Goal: Task Accomplishment & Management: Use online tool/utility

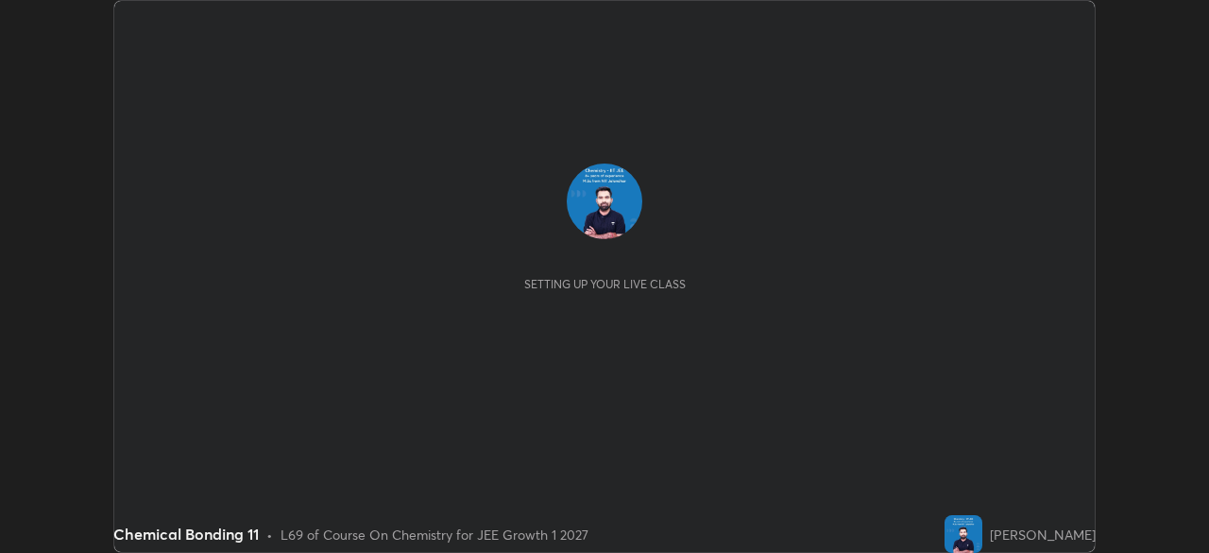
scroll to position [553, 1208]
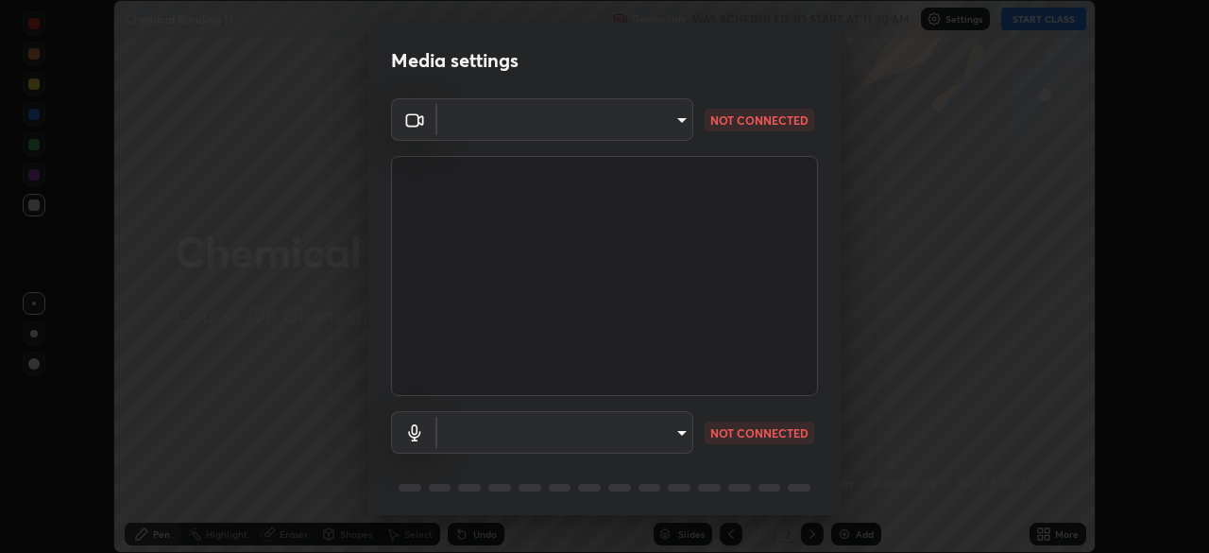
type input "648abb19764dab56075ae6cd3c13843a59c6a2446ad08d27c5b482b977c15b1c"
click at [674, 435] on body "Erase all Chemical Bonding 11 Recording WAS SCHEDULED TO START AT 11:30 AM Sett…" at bounding box center [604, 276] width 1209 height 553
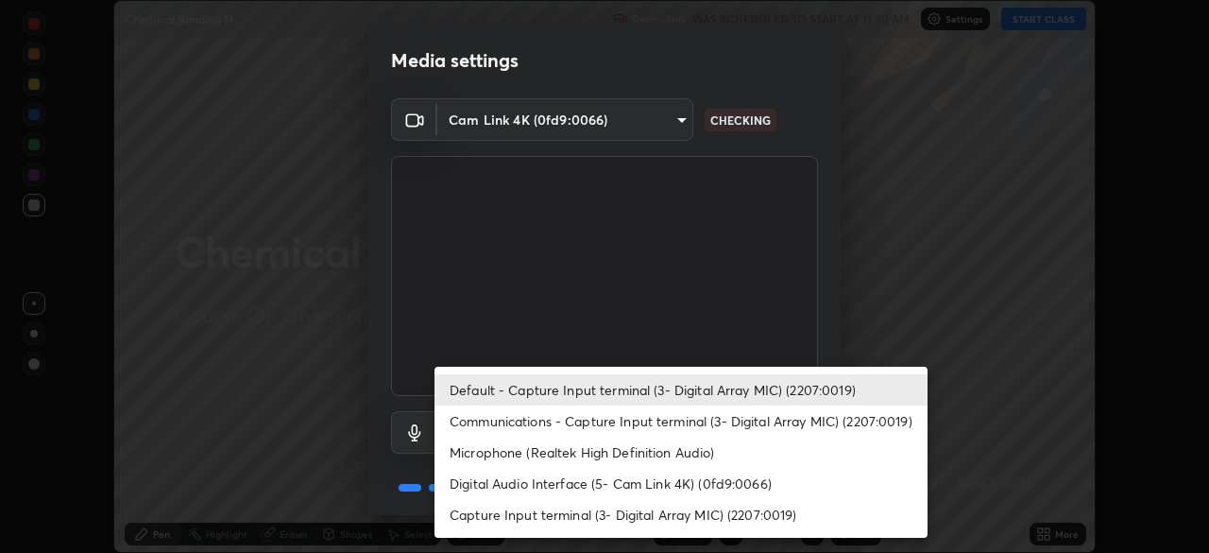
click at [629, 413] on li "Communications - Capture Input terminal (3- Digital Array MIC) (2207:0019)" at bounding box center [681, 420] width 493 height 31
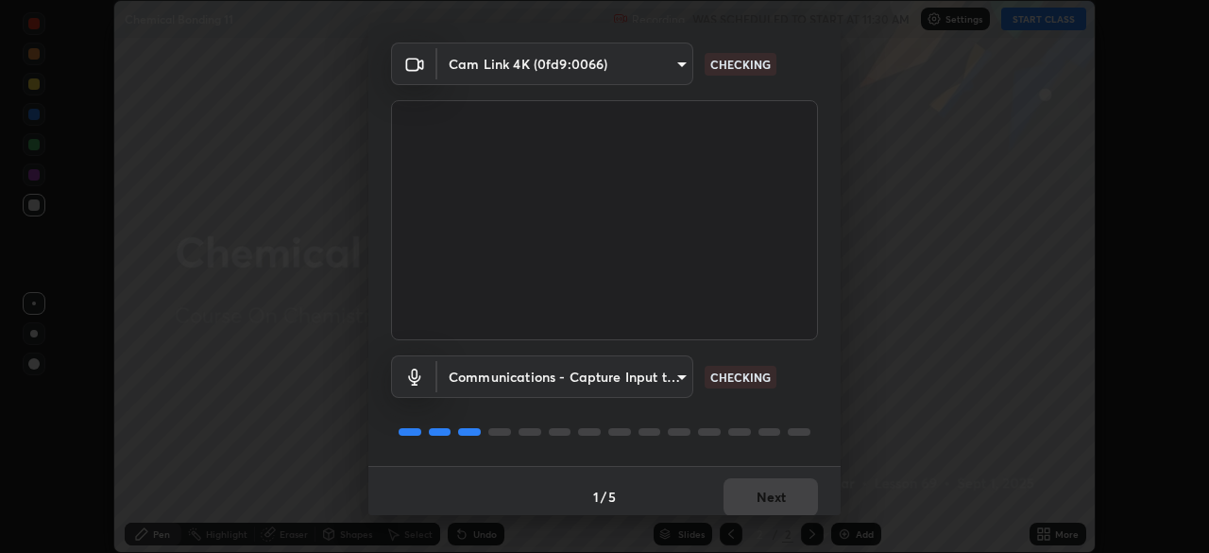
scroll to position [67, 0]
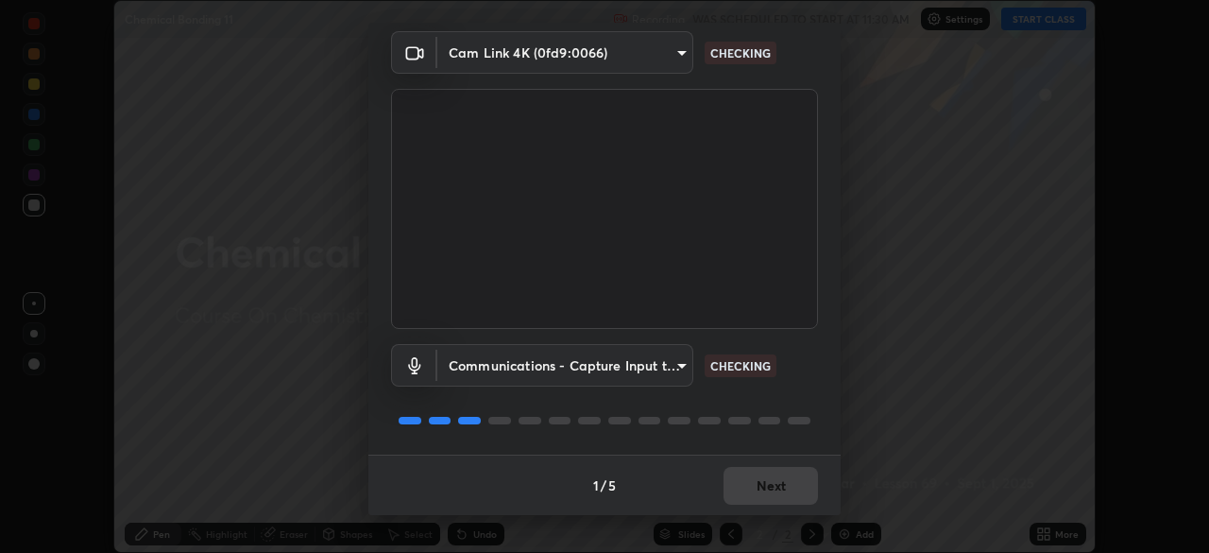
click at [656, 363] on body "Erase all Chemical Bonding 11 Recording WAS SCHEDULED TO START AT 11:30 AM Sett…" at bounding box center [604, 276] width 1209 height 553
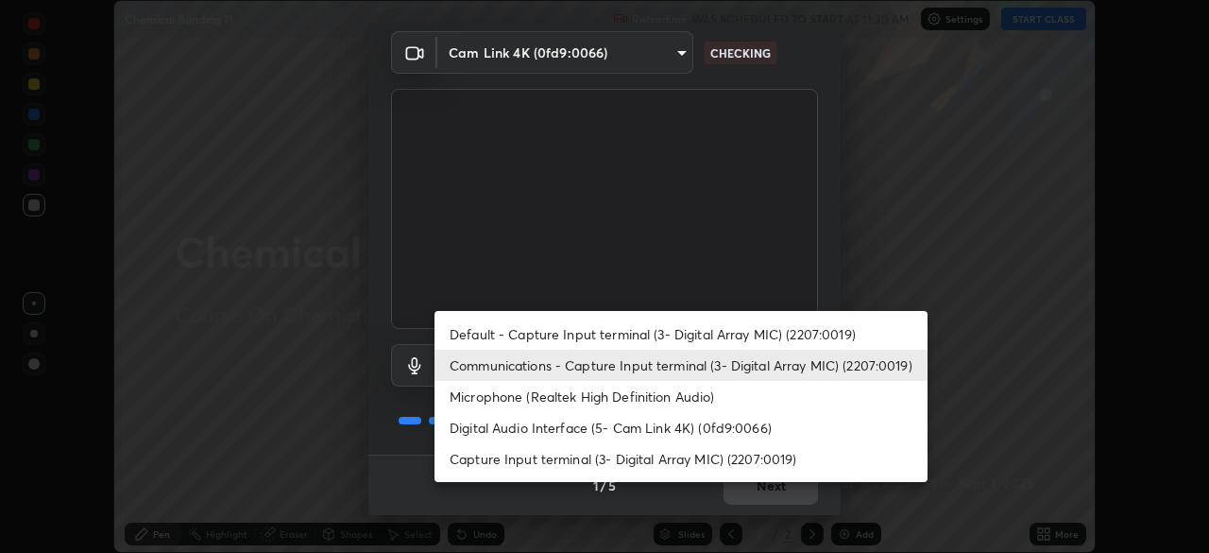
click at [629, 327] on li "Default - Capture Input terminal (3- Digital Array MIC) (2207:0019)" at bounding box center [681, 333] width 493 height 31
type input "default"
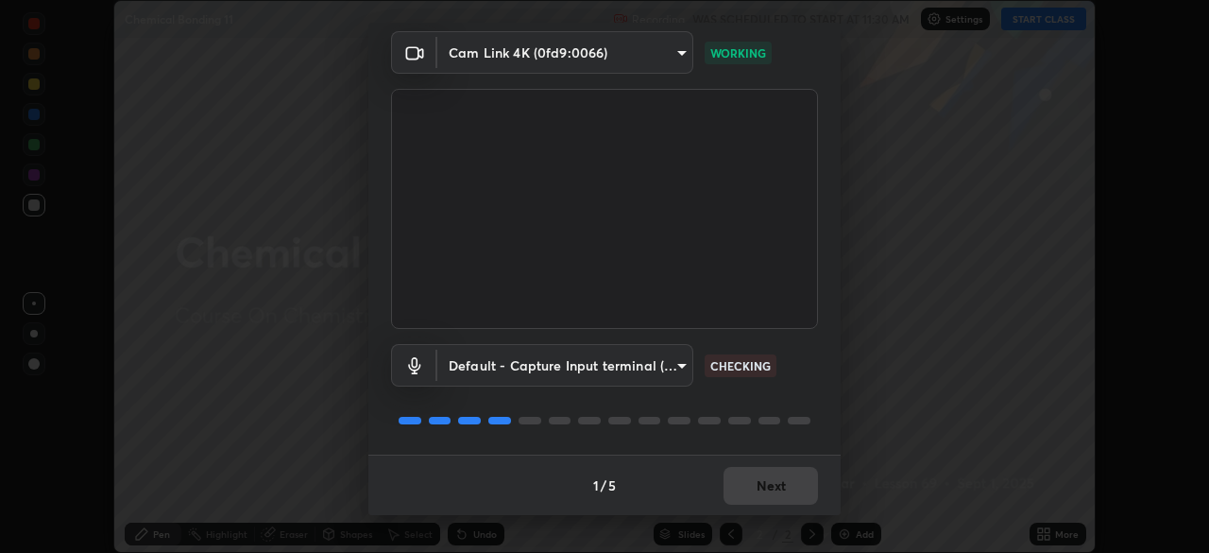
click at [760, 480] on div "1 / 5 Next" at bounding box center [604, 484] width 472 height 60
click at [782, 477] on button "Next" at bounding box center [771, 486] width 94 height 38
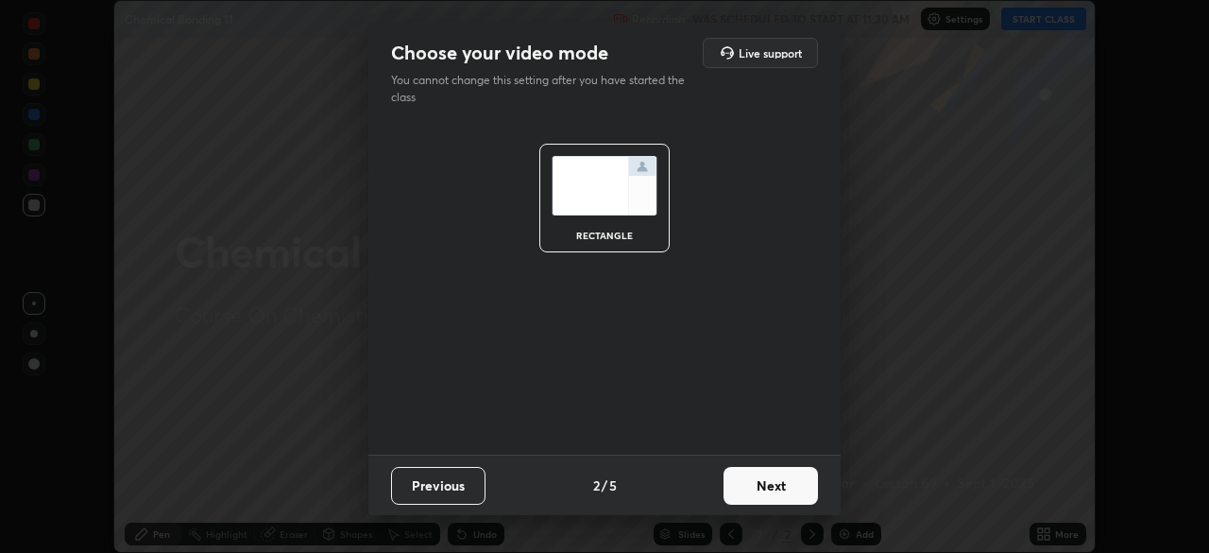
scroll to position [0, 0]
click at [787, 478] on button "Next" at bounding box center [771, 486] width 94 height 38
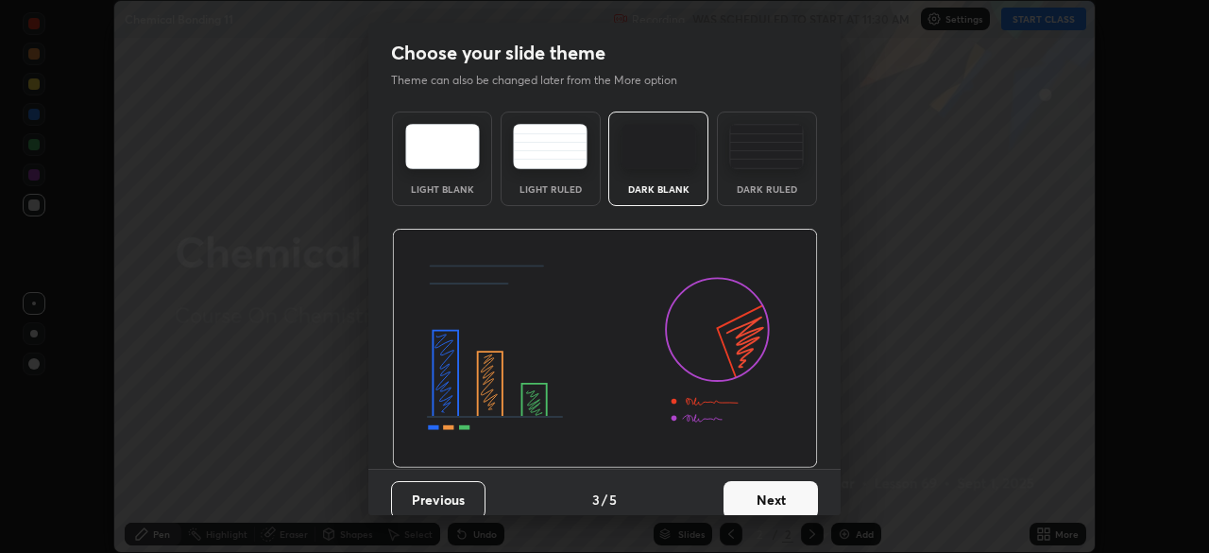
scroll to position [14, 0]
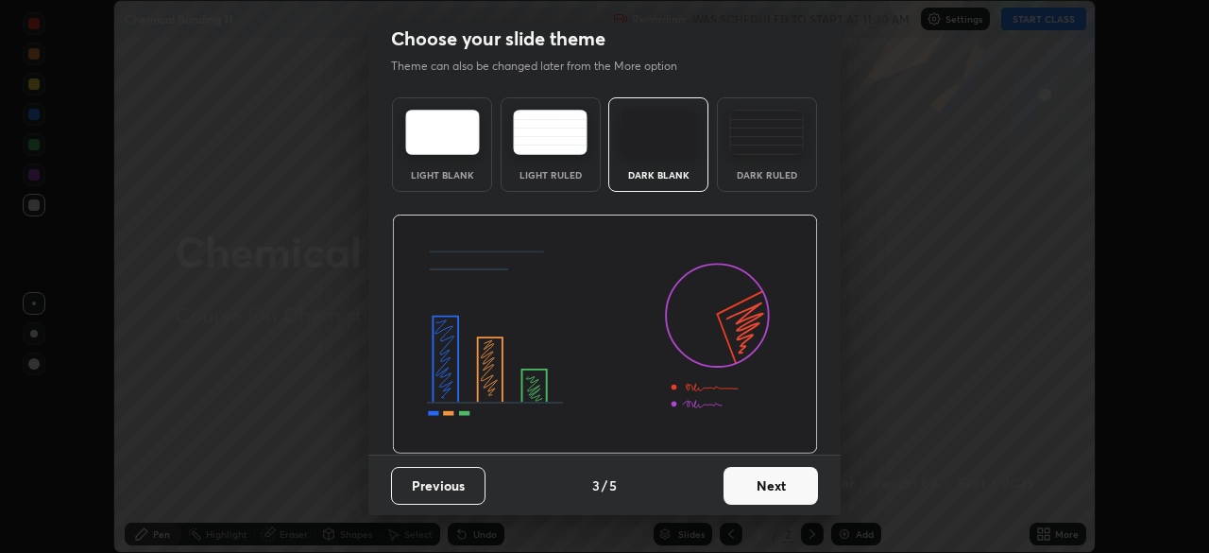
click at [777, 479] on button "Next" at bounding box center [771, 486] width 94 height 38
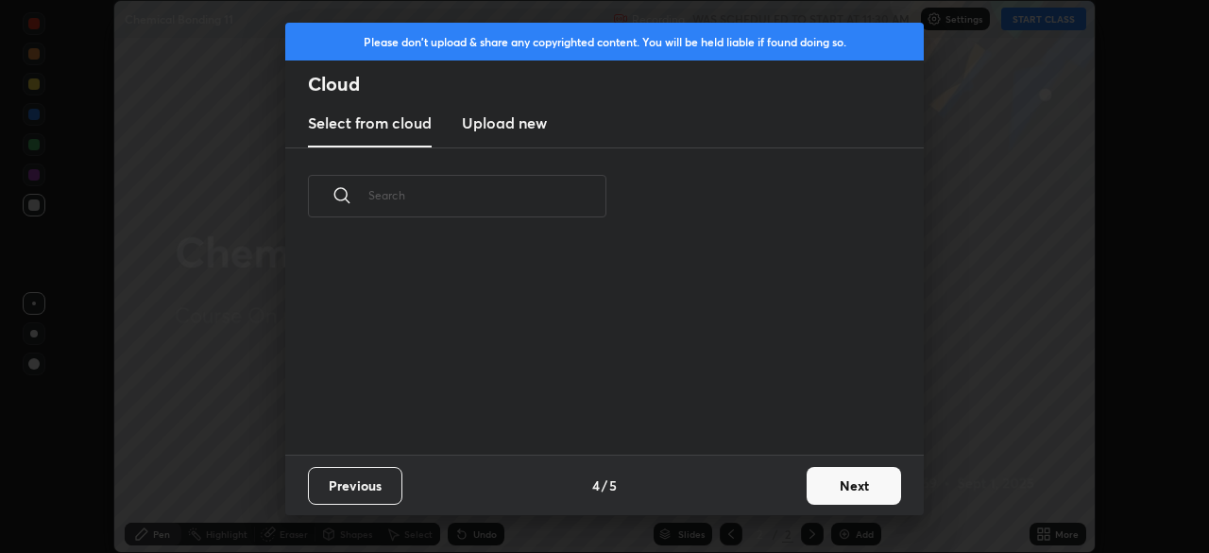
scroll to position [0, 0]
click at [823, 473] on button "Next" at bounding box center [854, 486] width 94 height 38
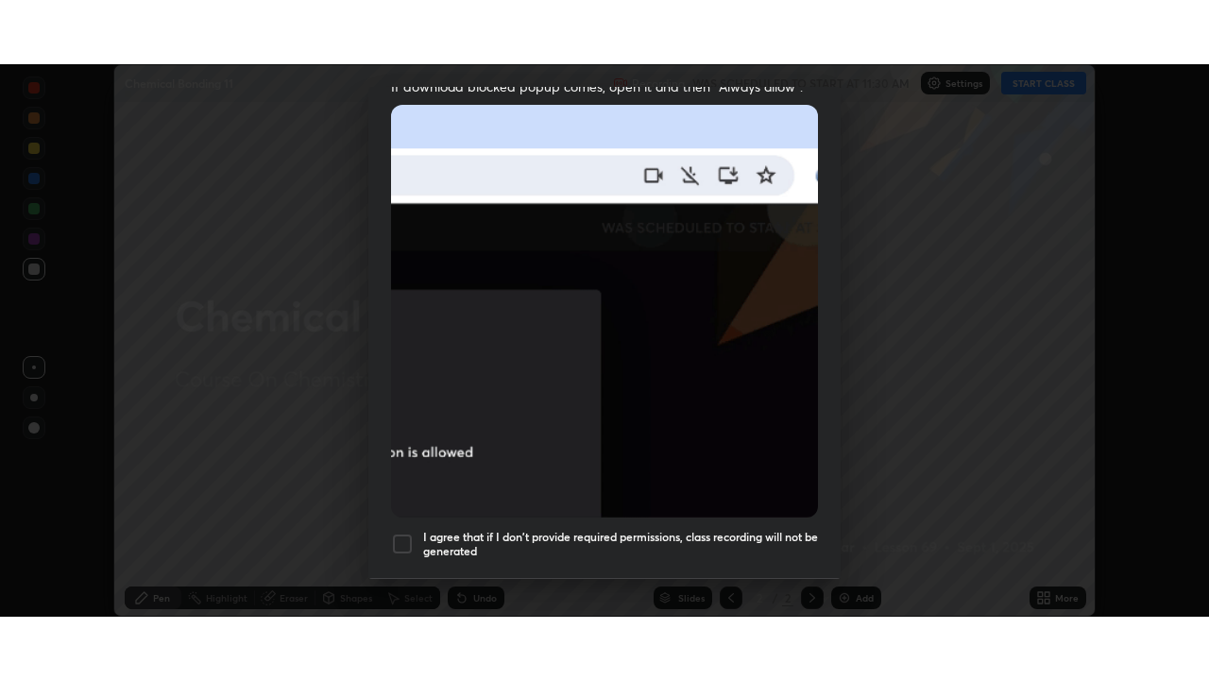
scroll to position [452, 0]
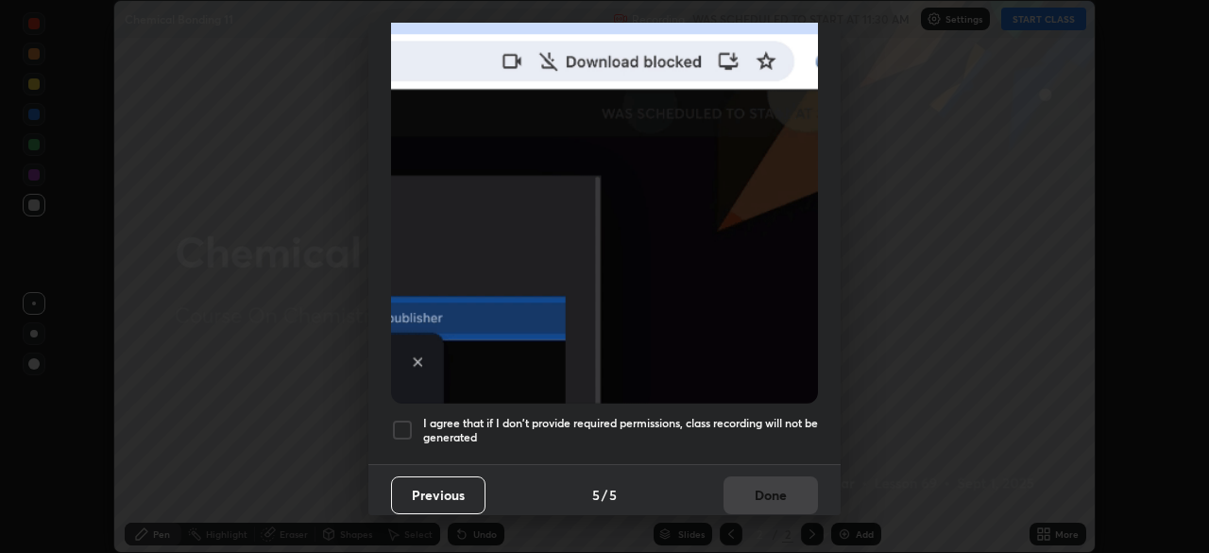
click at [407, 418] on div at bounding box center [402, 429] width 23 height 23
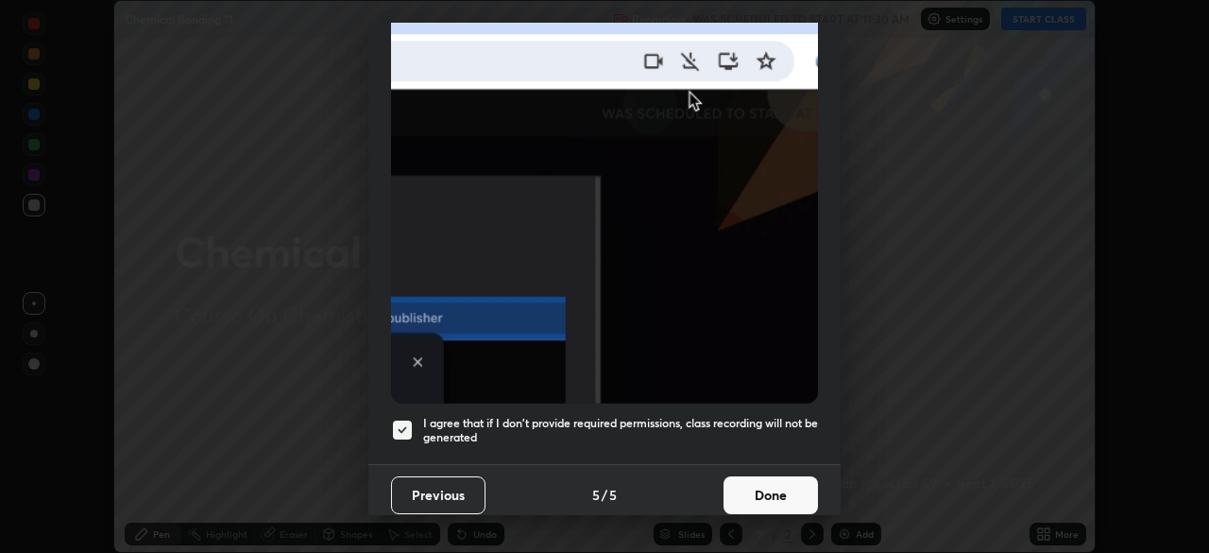
click at [773, 486] on button "Done" at bounding box center [771, 495] width 94 height 38
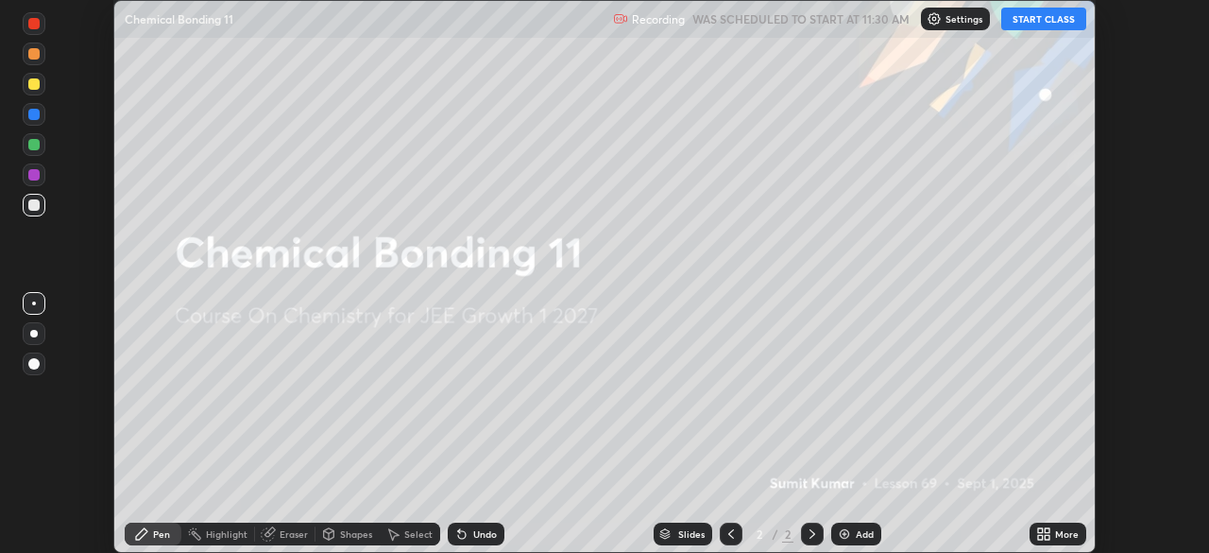
click at [847, 538] on img at bounding box center [844, 533] width 15 height 15
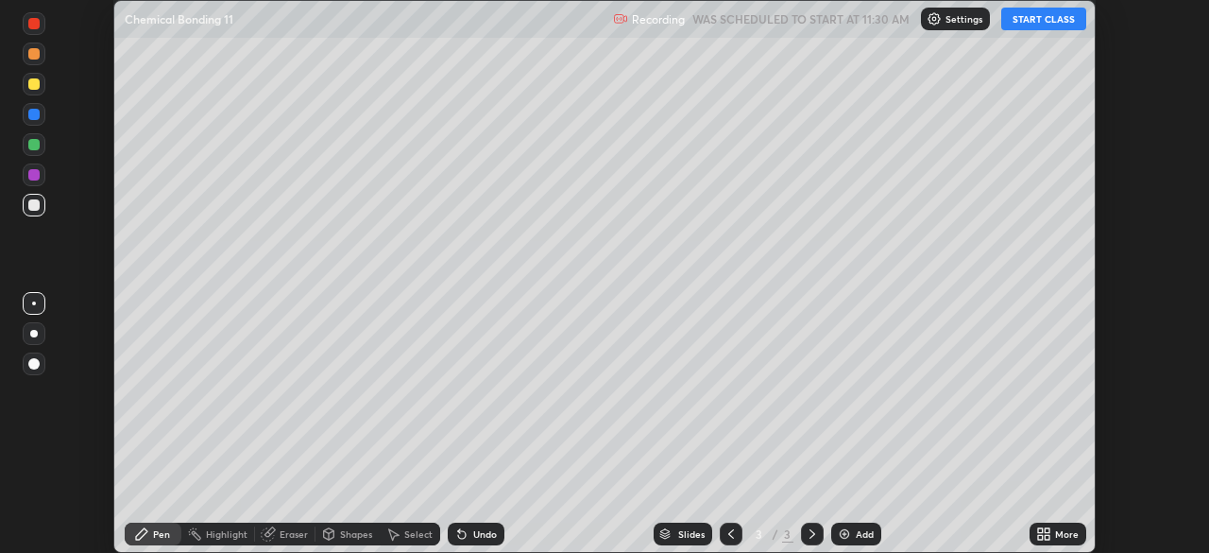
click at [1036, 26] on button "START CLASS" at bounding box center [1043, 19] width 85 height 23
click at [1047, 530] on icon at bounding box center [1047, 530] width 5 height 5
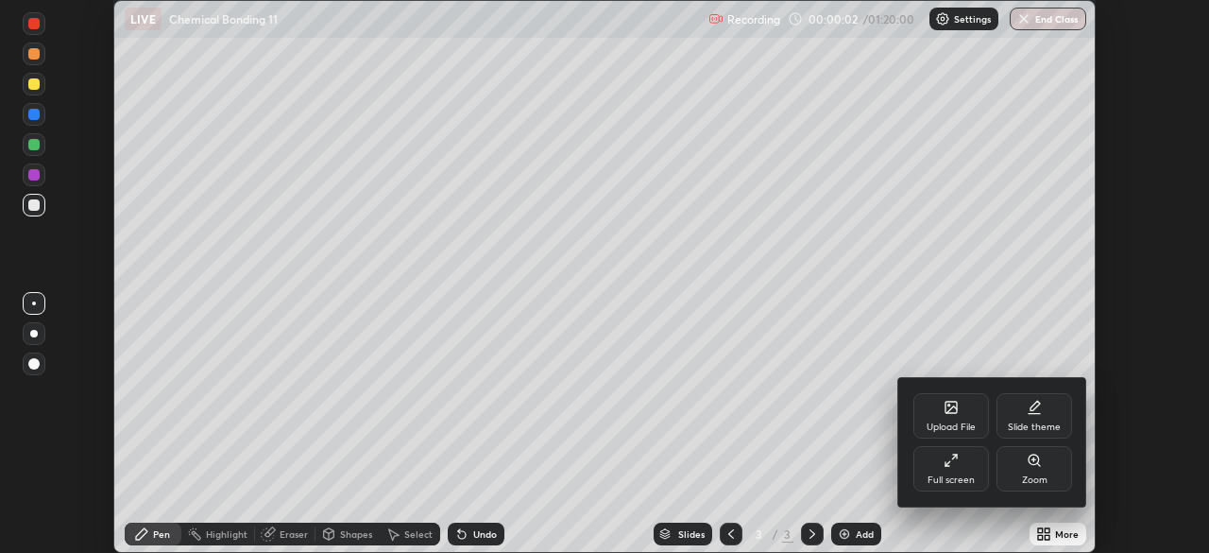
click at [962, 471] on div "Full screen" at bounding box center [951, 468] width 76 height 45
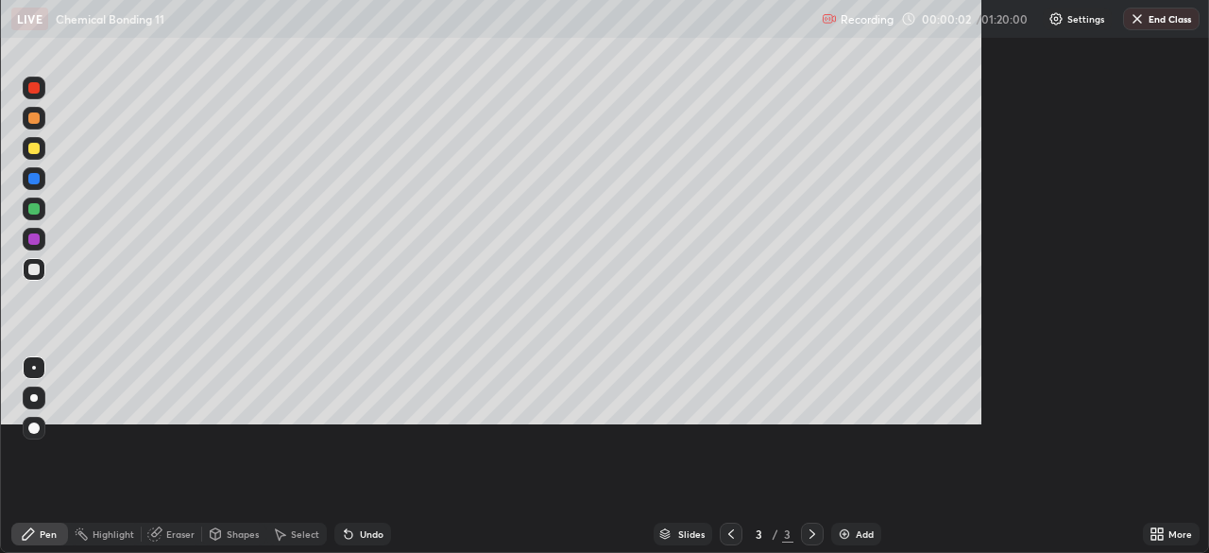
scroll to position [680, 1209]
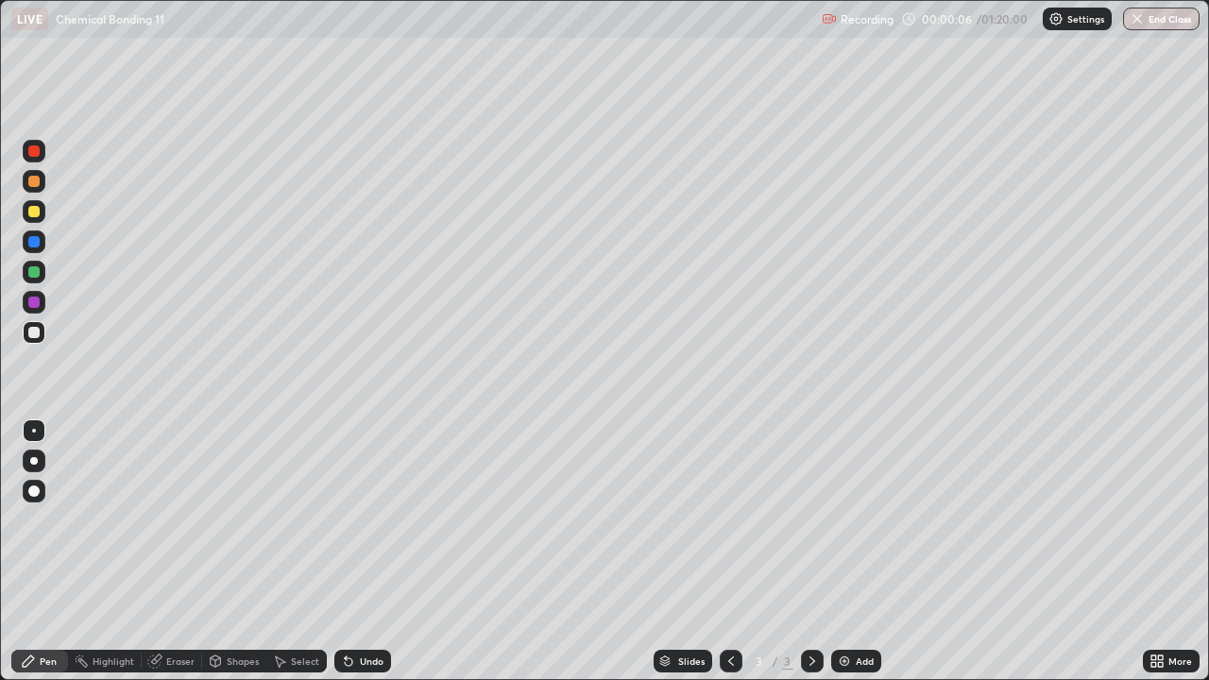
click at [30, 185] on div at bounding box center [33, 181] width 11 height 11
click at [26, 182] on div at bounding box center [34, 181] width 23 height 23
click at [32, 212] on div at bounding box center [33, 211] width 11 height 11
click at [25, 184] on div at bounding box center [34, 181] width 23 height 23
click at [32, 151] on div at bounding box center [33, 150] width 11 height 11
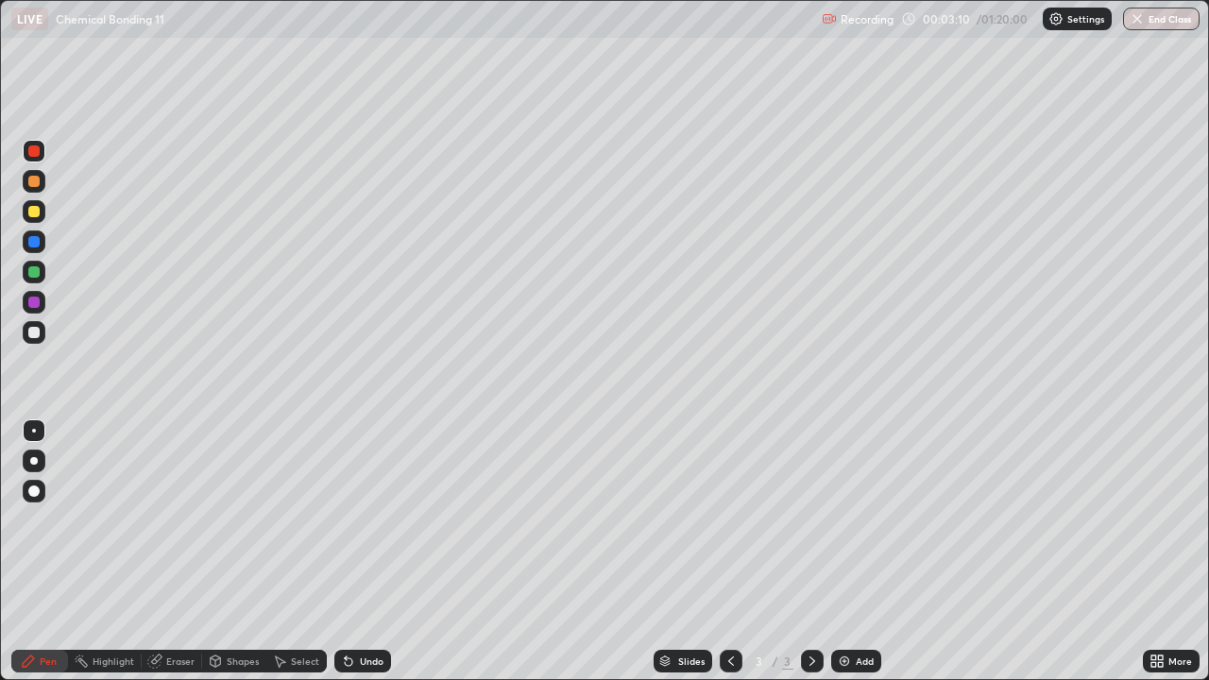
click at [24, 207] on div at bounding box center [34, 211] width 23 height 23
click at [350, 552] on icon at bounding box center [348, 661] width 15 height 15
click at [26, 184] on div at bounding box center [34, 181] width 23 height 23
click at [26, 240] on div at bounding box center [34, 241] width 23 height 23
click at [35, 273] on div at bounding box center [33, 271] width 11 height 11
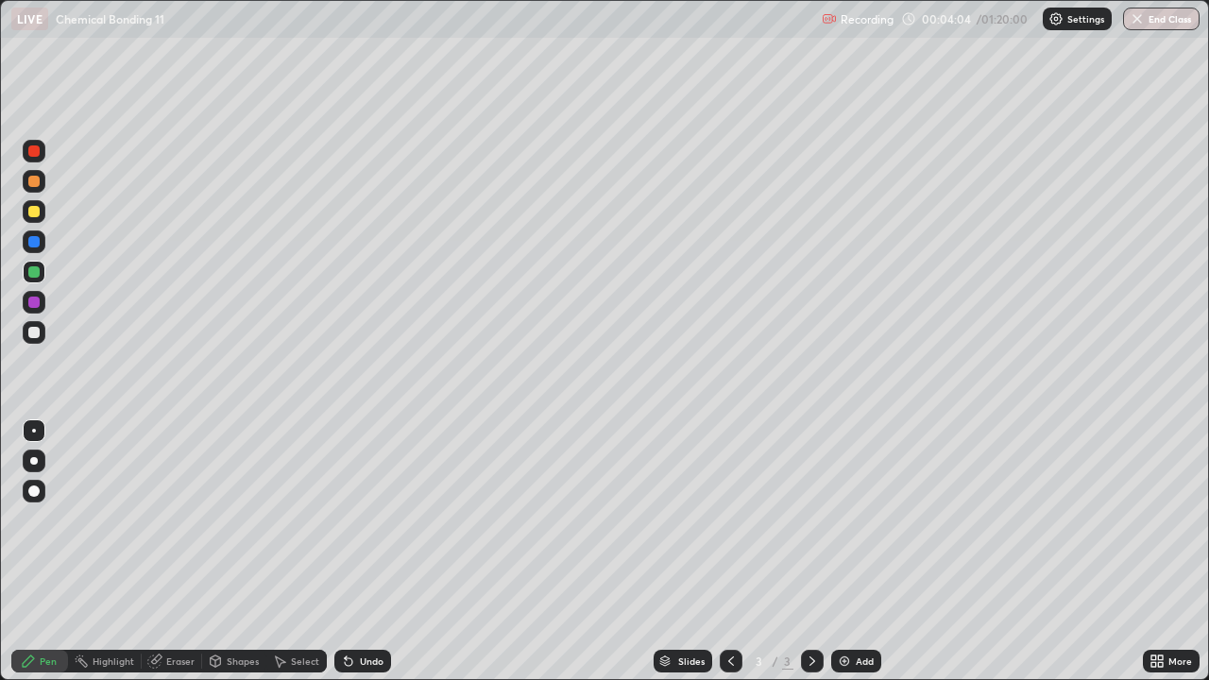
click at [32, 272] on div at bounding box center [33, 271] width 11 height 11
click at [33, 310] on div at bounding box center [34, 302] width 23 height 23
click at [38, 331] on div at bounding box center [33, 332] width 11 height 11
click at [841, 552] on img at bounding box center [844, 661] width 15 height 15
click at [29, 273] on div at bounding box center [33, 271] width 11 height 11
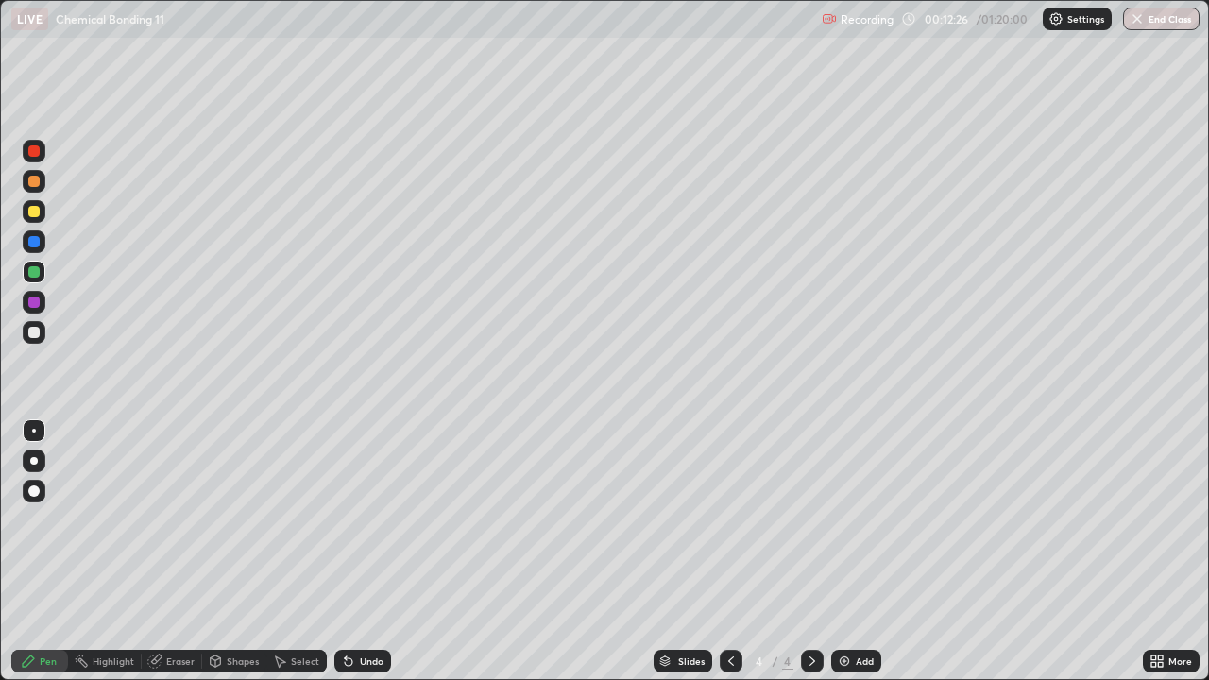
click at [25, 217] on div at bounding box center [34, 211] width 23 height 23
click at [24, 271] on div at bounding box center [34, 272] width 23 height 23
click at [28, 214] on div at bounding box center [33, 211] width 11 height 11
click at [25, 160] on div at bounding box center [34, 151] width 23 height 23
click at [345, 552] on icon at bounding box center [349, 662] width 8 height 8
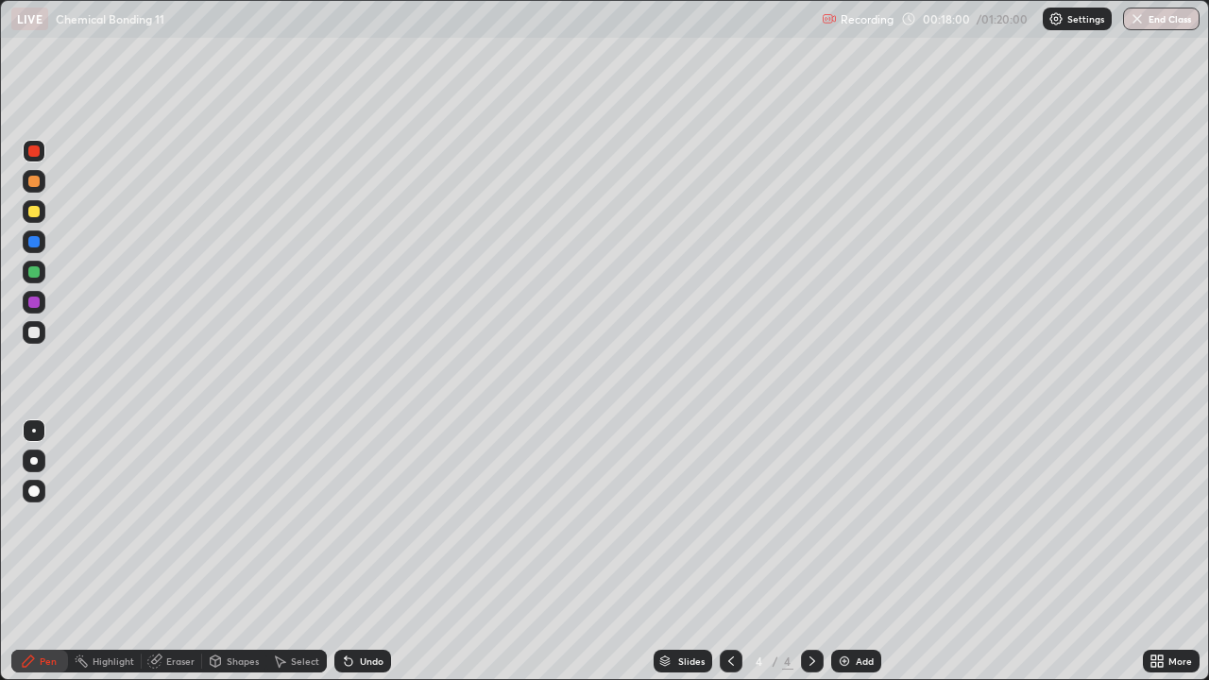
click at [843, 552] on div "Add" at bounding box center [856, 661] width 50 height 23
click at [43, 333] on div at bounding box center [34, 332] width 23 height 23
click at [42, 297] on div at bounding box center [34, 302] width 23 height 23
click at [26, 156] on div at bounding box center [34, 151] width 23 height 23
click at [24, 213] on div at bounding box center [34, 211] width 23 height 23
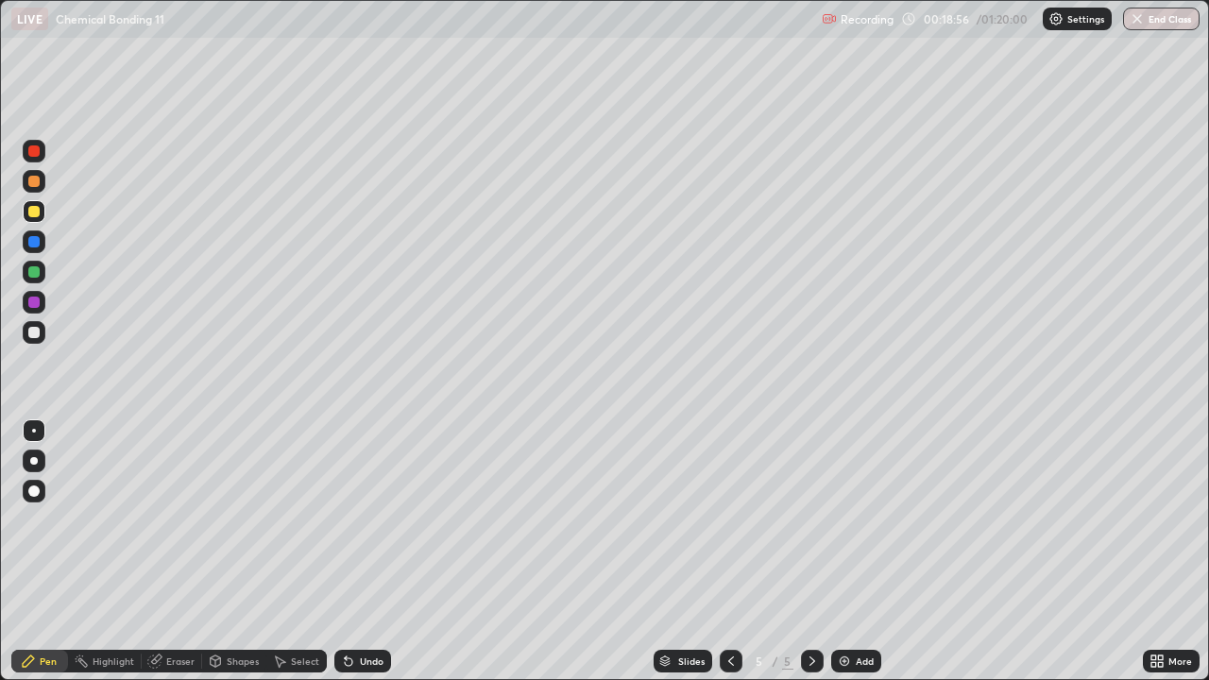
click at [26, 271] on div at bounding box center [34, 272] width 23 height 23
click at [33, 335] on div at bounding box center [33, 332] width 11 height 11
click at [26, 305] on div at bounding box center [34, 302] width 23 height 23
click at [36, 272] on div at bounding box center [33, 271] width 11 height 11
click at [34, 213] on div at bounding box center [33, 211] width 11 height 11
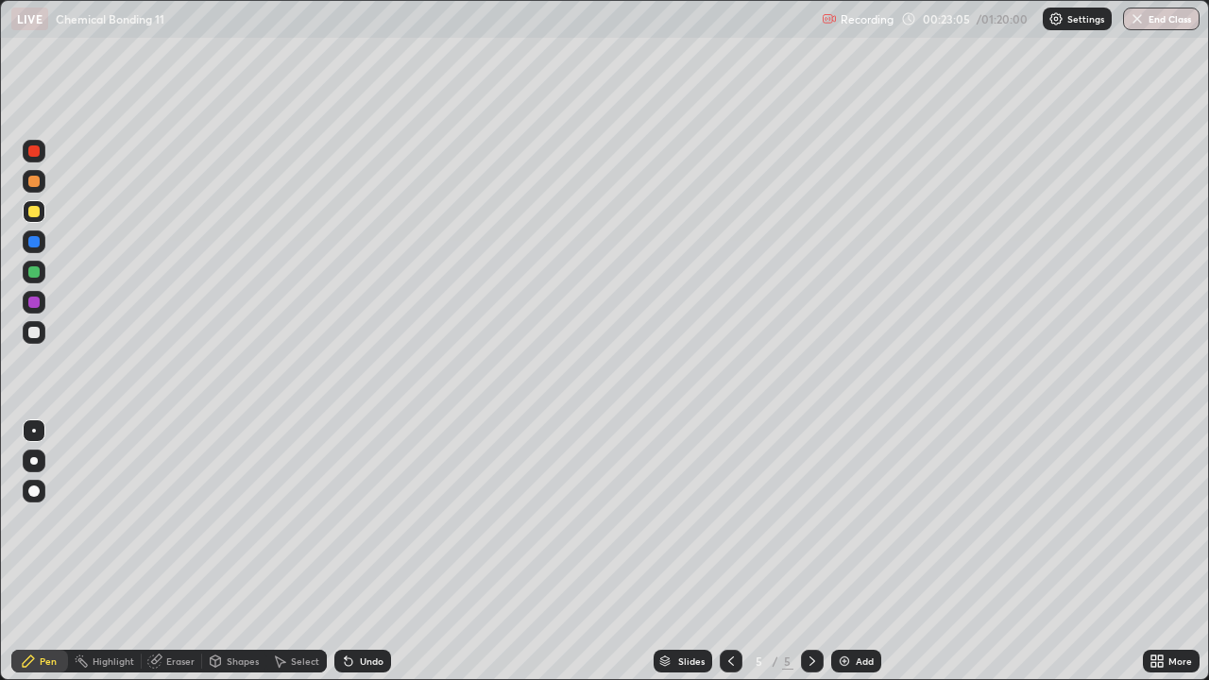
click at [30, 209] on div at bounding box center [33, 211] width 11 height 11
click at [32, 333] on div at bounding box center [33, 332] width 11 height 11
click at [29, 334] on div at bounding box center [33, 332] width 11 height 11
click at [33, 333] on div at bounding box center [33, 332] width 11 height 11
click at [26, 236] on div at bounding box center [34, 241] width 23 height 23
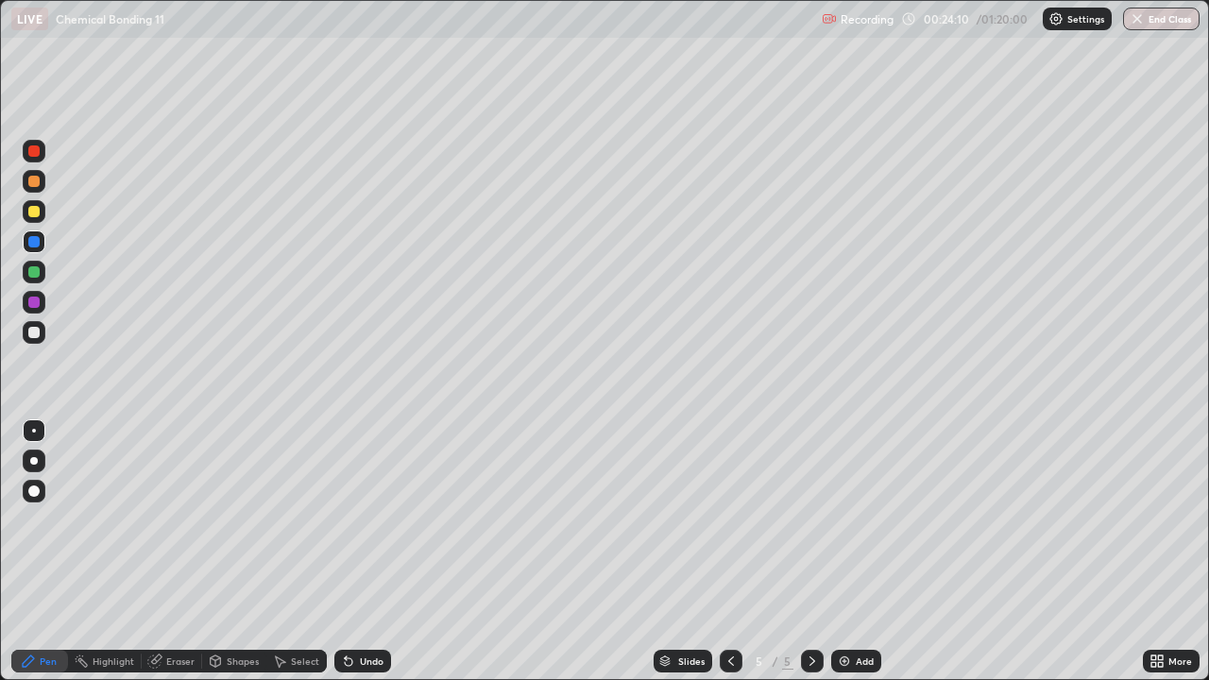
click at [35, 272] on div at bounding box center [33, 271] width 11 height 11
click at [39, 276] on div at bounding box center [34, 272] width 23 height 23
click at [29, 330] on div at bounding box center [33, 332] width 11 height 11
click at [34, 151] on div at bounding box center [33, 150] width 11 height 11
click at [838, 552] on img at bounding box center [844, 661] width 15 height 15
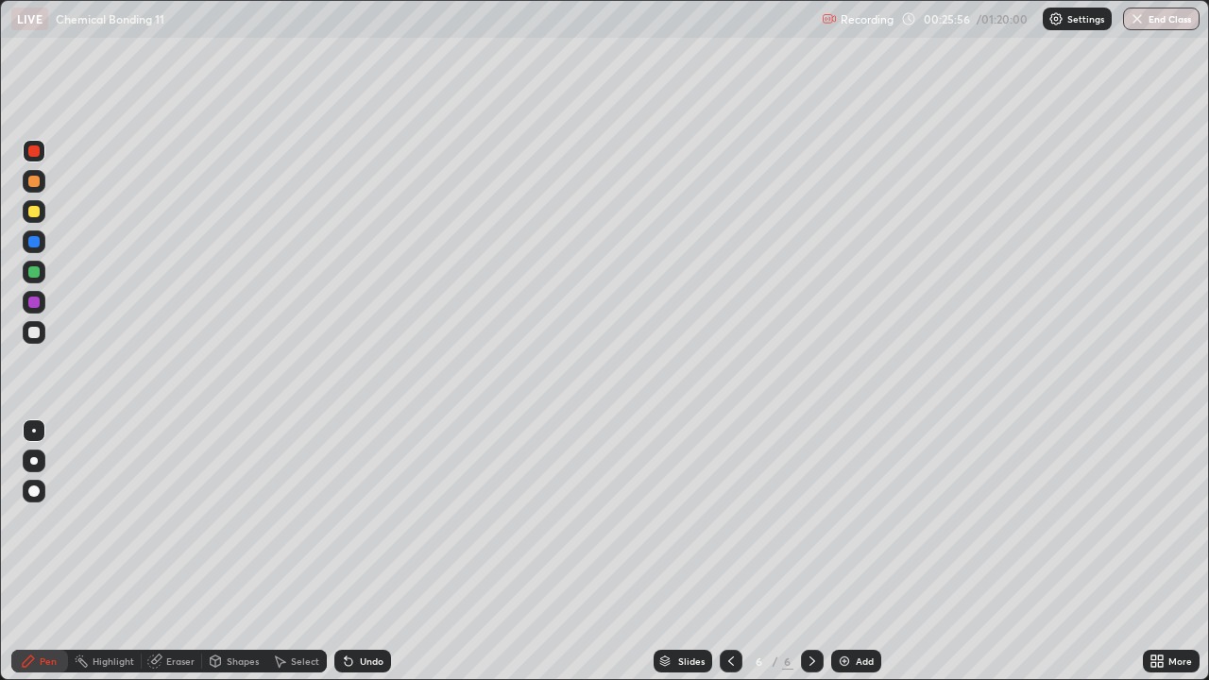
click at [26, 271] on div at bounding box center [34, 272] width 23 height 23
click at [173, 552] on div "Eraser" at bounding box center [180, 660] width 28 height 9
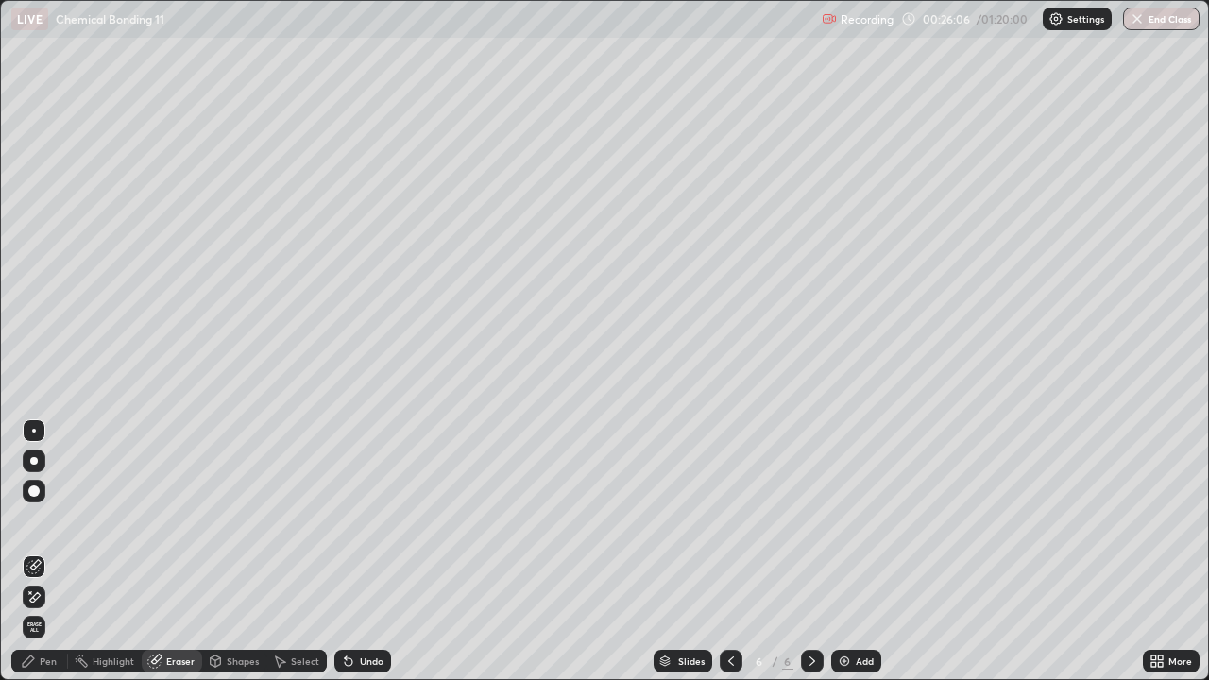
click at [35, 552] on icon at bounding box center [28, 661] width 15 height 15
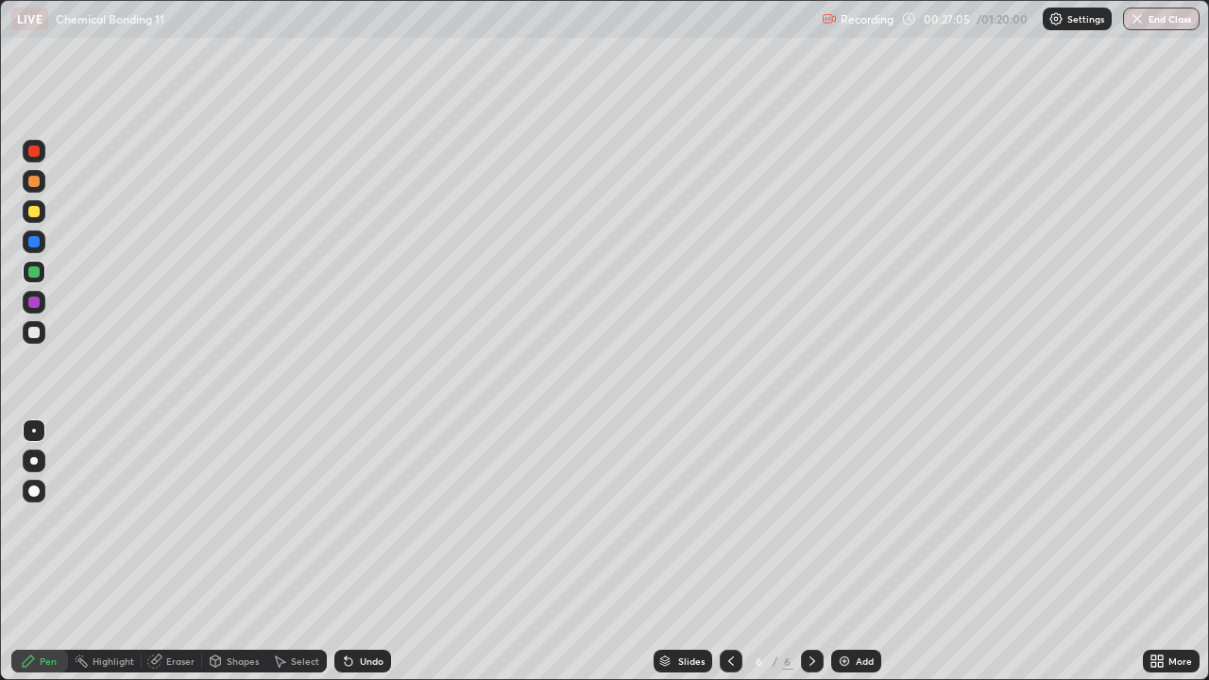
click at [32, 181] on div at bounding box center [33, 181] width 11 height 11
click at [848, 552] on img at bounding box center [844, 661] width 15 height 15
click at [24, 214] on div at bounding box center [34, 211] width 23 height 23
click at [24, 241] on div at bounding box center [34, 241] width 23 height 23
click at [26, 276] on div at bounding box center [34, 272] width 23 height 23
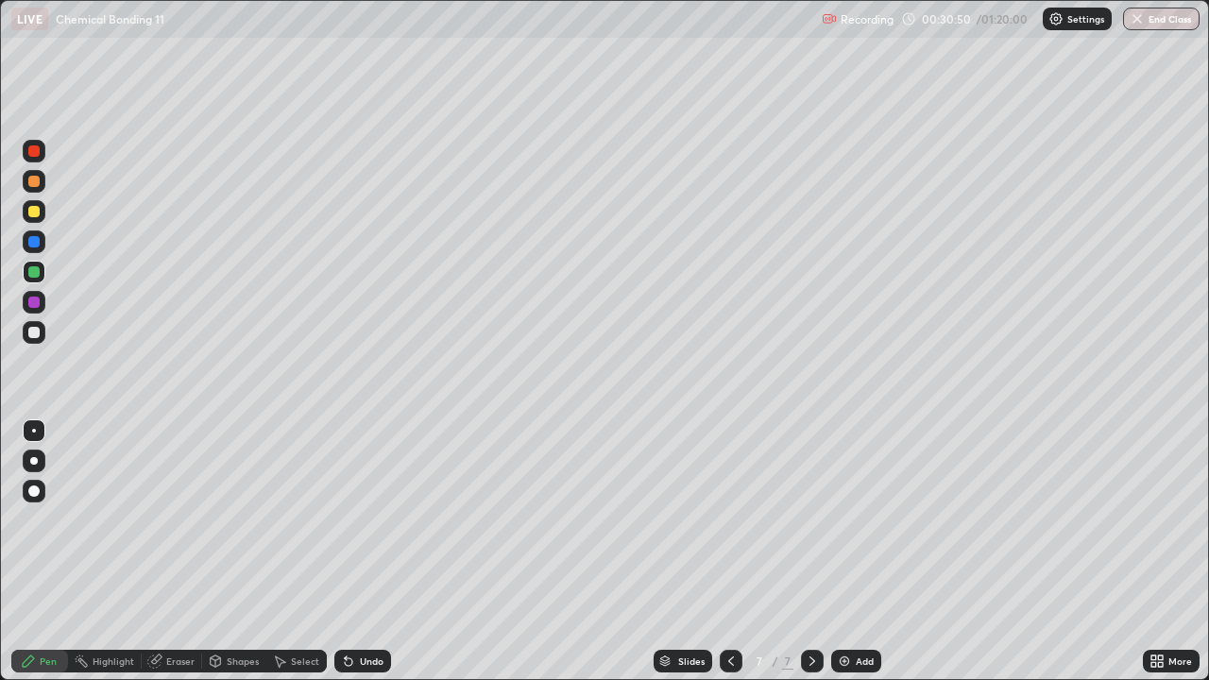
click at [32, 336] on div at bounding box center [33, 332] width 11 height 11
click at [26, 153] on div at bounding box center [34, 151] width 23 height 23
click at [365, 552] on div "Undo" at bounding box center [372, 660] width 24 height 9
click at [366, 552] on div "Undo" at bounding box center [372, 660] width 24 height 9
click at [842, 552] on img at bounding box center [844, 661] width 15 height 15
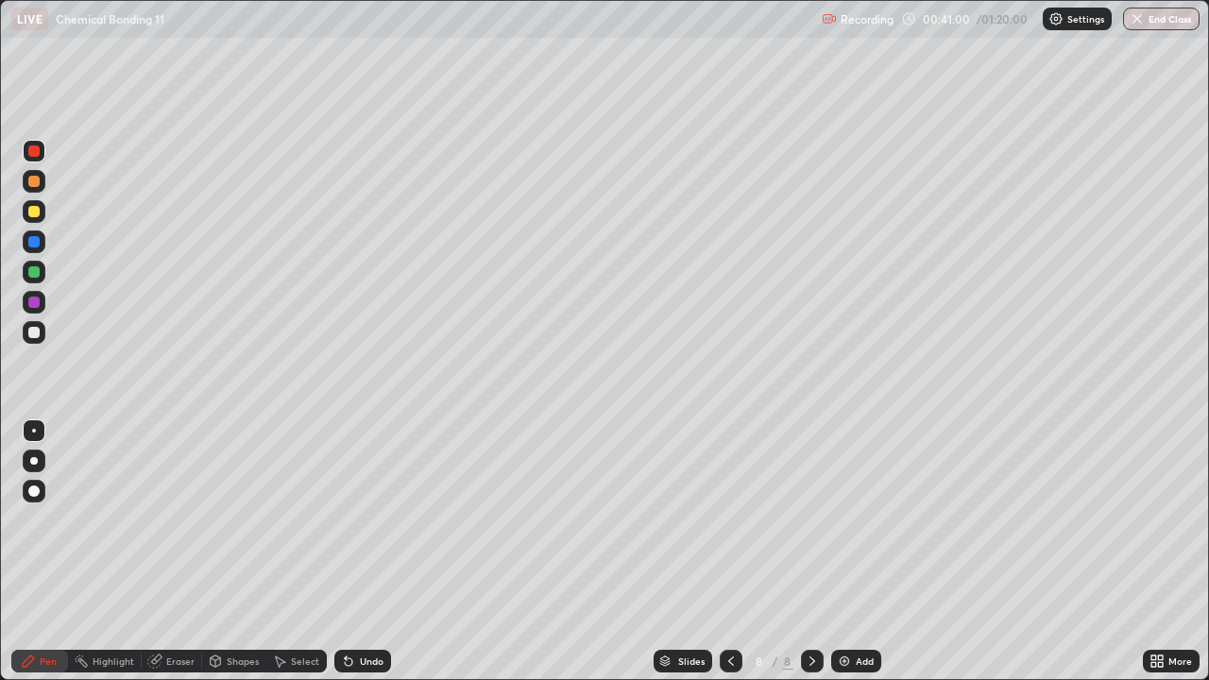
click at [23, 208] on div at bounding box center [34, 211] width 23 height 23
click at [36, 336] on div at bounding box center [33, 332] width 11 height 11
click at [30, 304] on div at bounding box center [33, 302] width 11 height 11
click at [26, 212] on div at bounding box center [34, 211] width 23 height 23
click at [849, 552] on div "Add" at bounding box center [856, 661] width 50 height 23
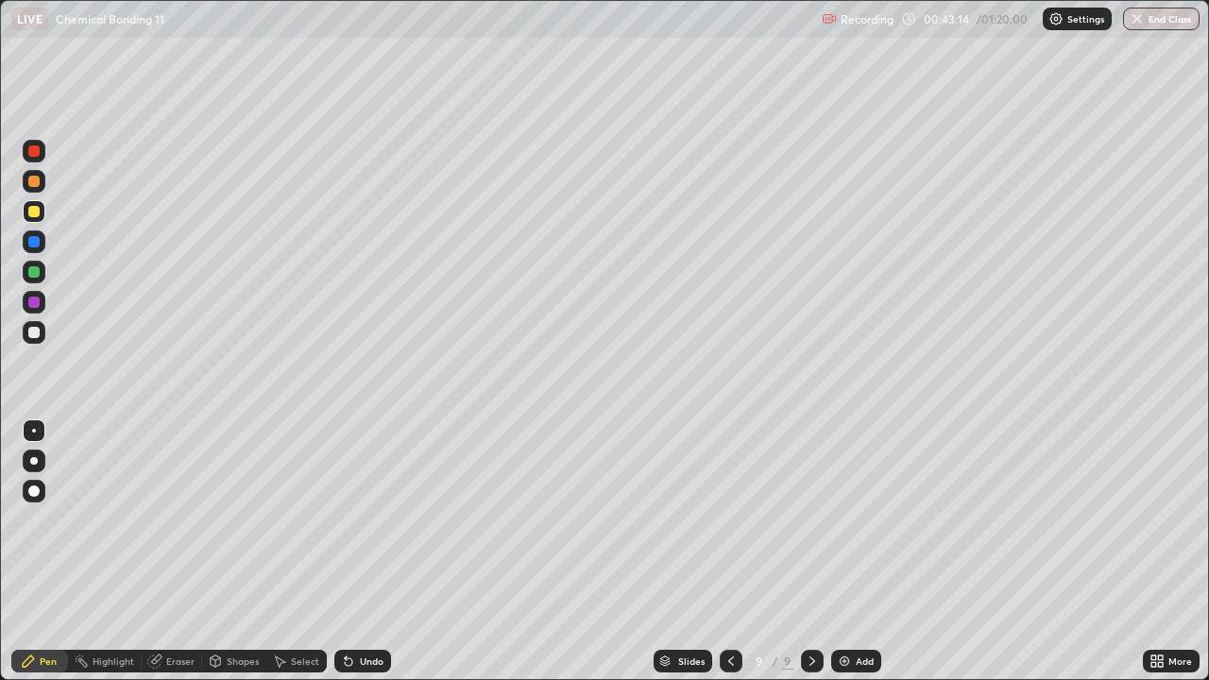
click at [724, 552] on icon at bounding box center [731, 661] width 15 height 15
click at [355, 552] on div "Undo" at bounding box center [362, 661] width 57 height 23
click at [345, 552] on icon at bounding box center [346, 657] width 2 height 2
click at [28, 327] on div at bounding box center [34, 332] width 23 height 23
click at [805, 552] on icon at bounding box center [812, 661] width 15 height 15
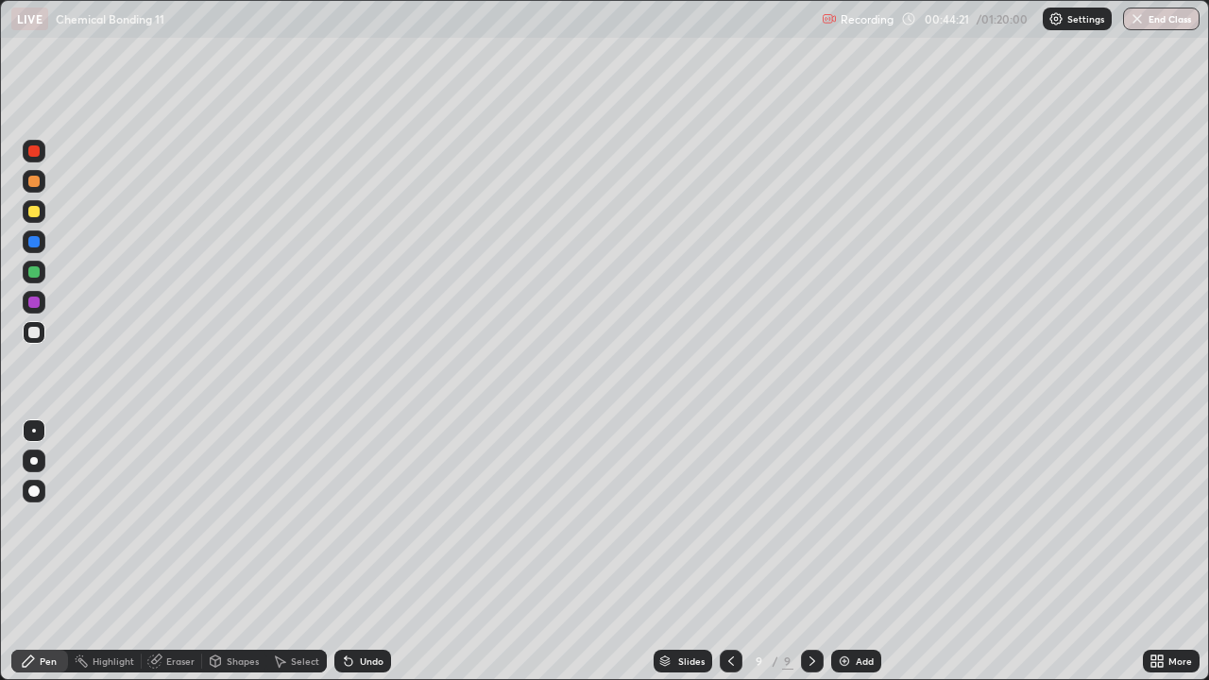
click at [25, 152] on div at bounding box center [34, 151] width 23 height 23
click at [31, 300] on div at bounding box center [33, 302] width 11 height 11
click at [26, 247] on div at bounding box center [34, 241] width 23 height 23
click at [33, 280] on div at bounding box center [34, 272] width 23 height 23
click at [33, 334] on div at bounding box center [33, 332] width 11 height 11
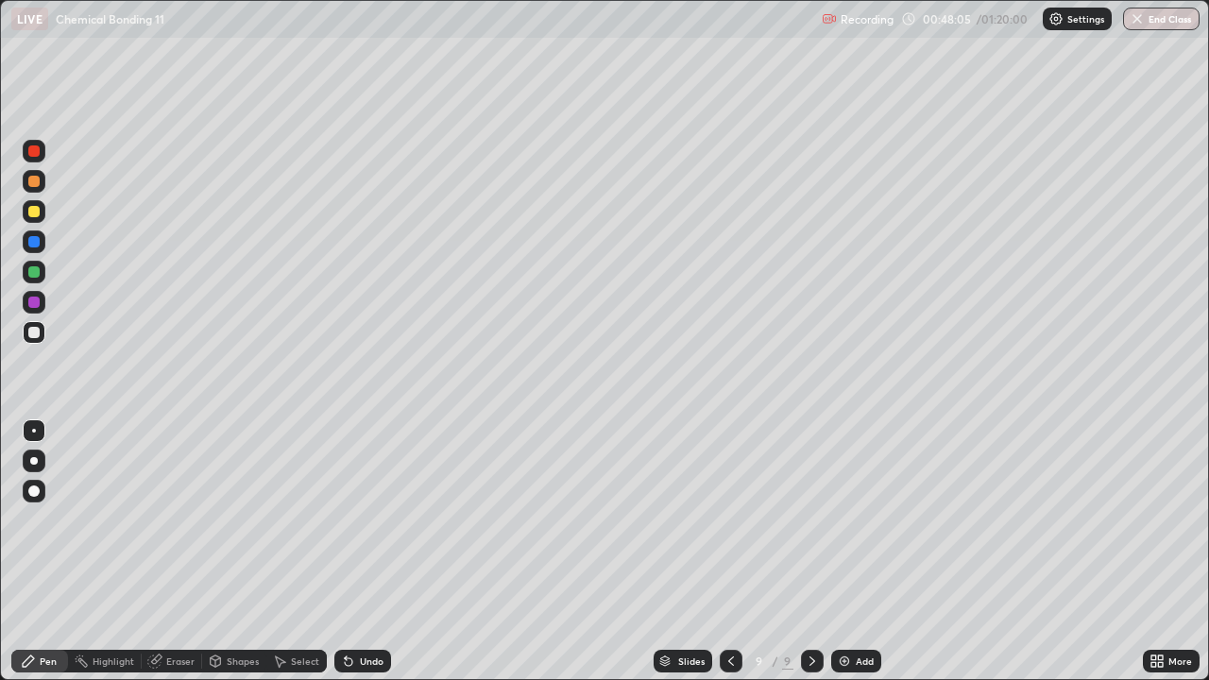
click at [176, 552] on div "Eraser" at bounding box center [180, 660] width 28 height 9
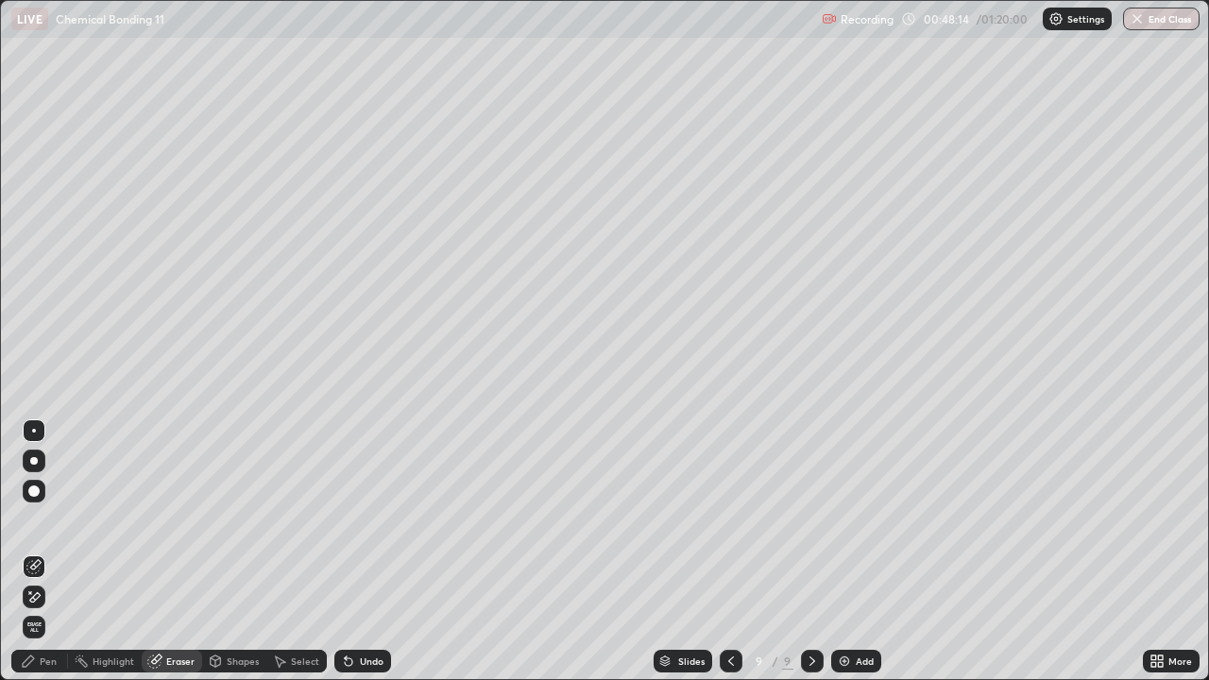
click at [43, 552] on div "Pen" at bounding box center [48, 660] width 17 height 9
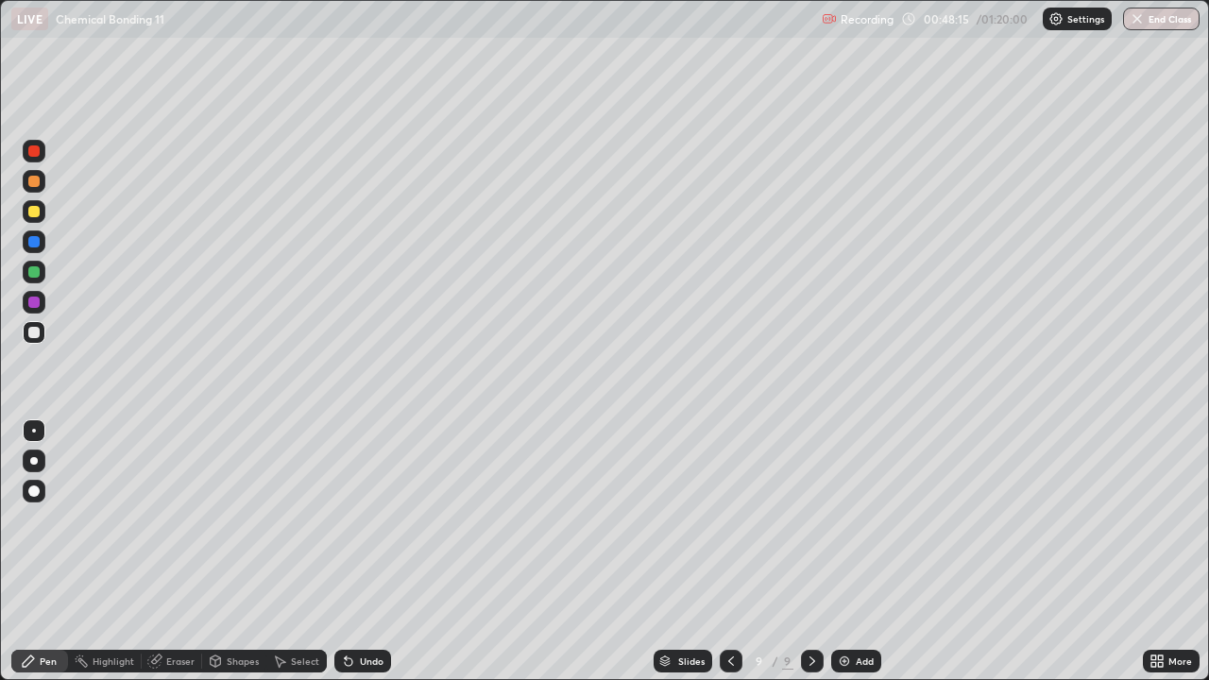
click at [35, 272] on div at bounding box center [33, 271] width 11 height 11
click at [26, 245] on div at bounding box center [34, 241] width 23 height 23
click at [25, 301] on div at bounding box center [34, 302] width 23 height 23
click at [728, 552] on icon at bounding box center [731, 661] width 15 height 15
click at [729, 552] on icon at bounding box center [731, 661] width 15 height 15
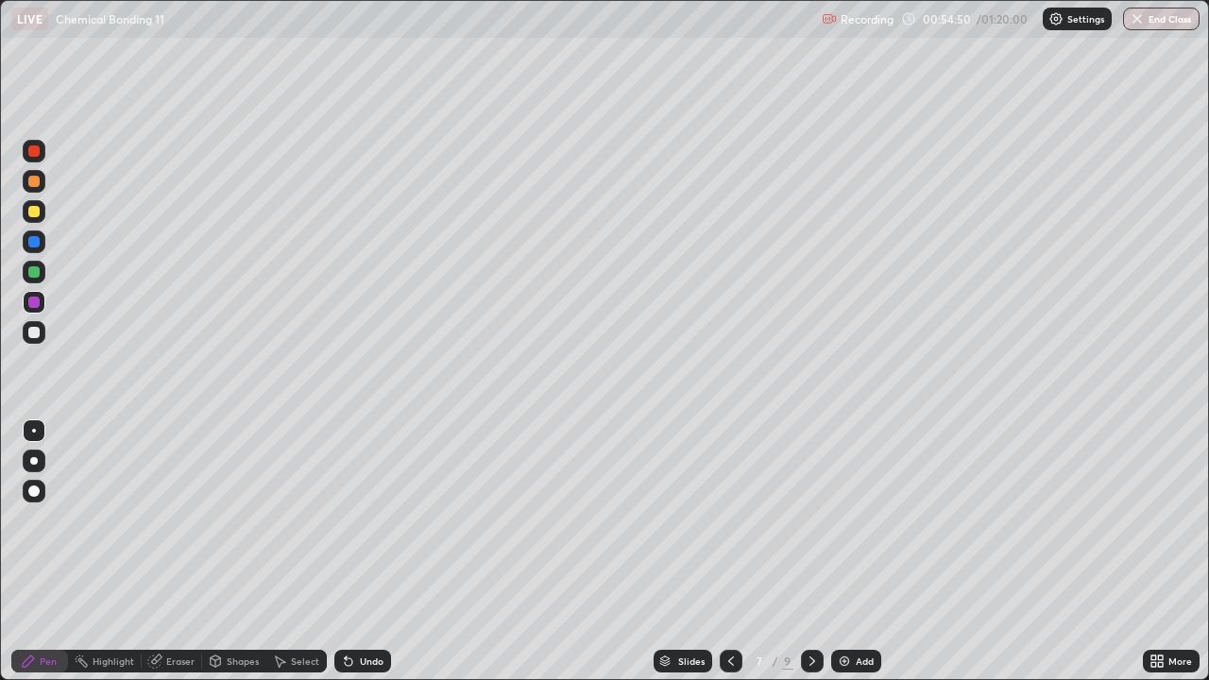
click at [810, 552] on icon at bounding box center [812, 661] width 15 height 15
click at [812, 552] on icon at bounding box center [812, 661] width 15 height 15
click at [26, 245] on div at bounding box center [34, 241] width 23 height 23
click at [842, 552] on img at bounding box center [844, 661] width 15 height 15
click at [26, 179] on div at bounding box center [34, 181] width 23 height 23
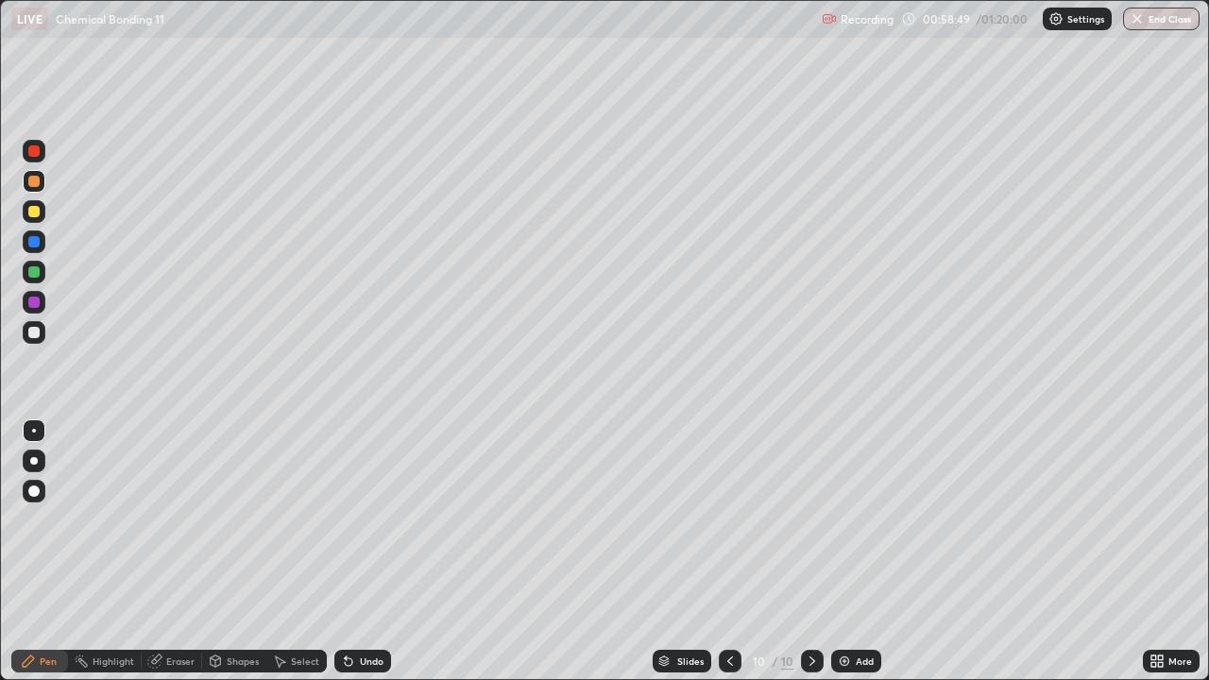
click at [725, 552] on div at bounding box center [730, 661] width 23 height 23
click at [810, 552] on icon at bounding box center [812, 661] width 15 height 15
click at [23, 210] on div at bounding box center [34, 211] width 23 height 23
click at [26, 157] on div at bounding box center [34, 151] width 23 height 23
click at [726, 552] on div at bounding box center [730, 661] width 23 height 23
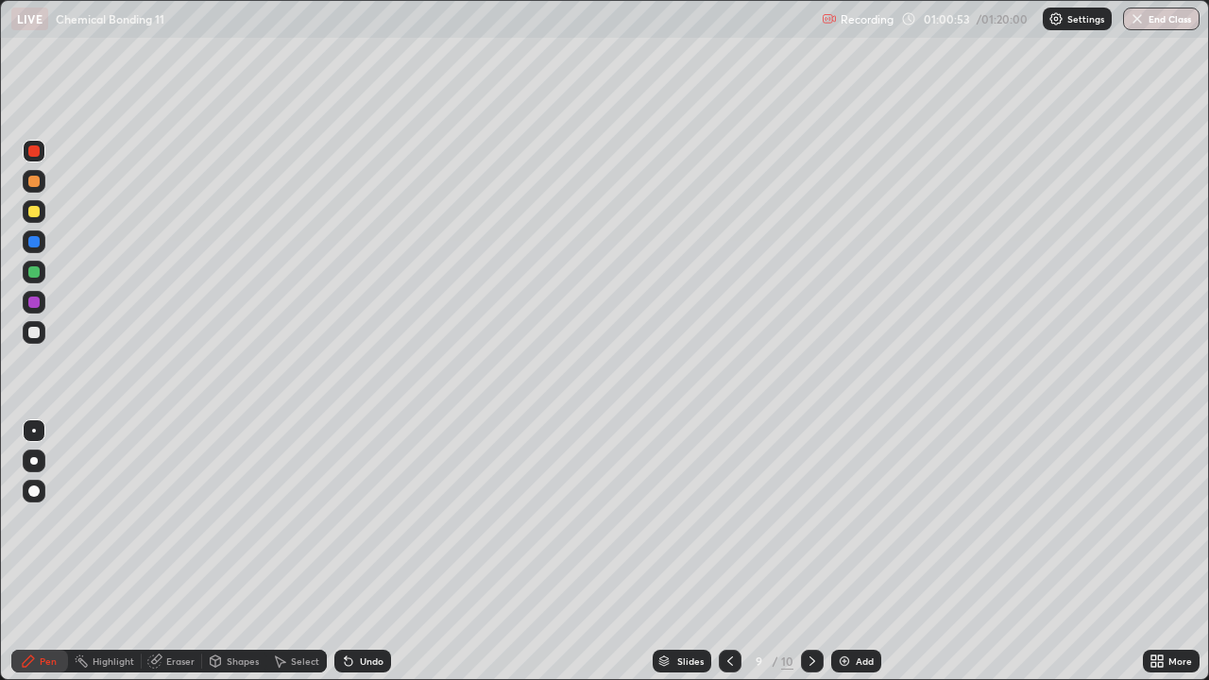
click at [809, 552] on icon at bounding box center [812, 661] width 15 height 15
click at [33, 302] on div at bounding box center [33, 302] width 11 height 11
click at [25, 213] on div at bounding box center [34, 211] width 23 height 23
click at [23, 277] on div at bounding box center [34, 272] width 23 height 23
click at [839, 552] on img at bounding box center [844, 661] width 15 height 15
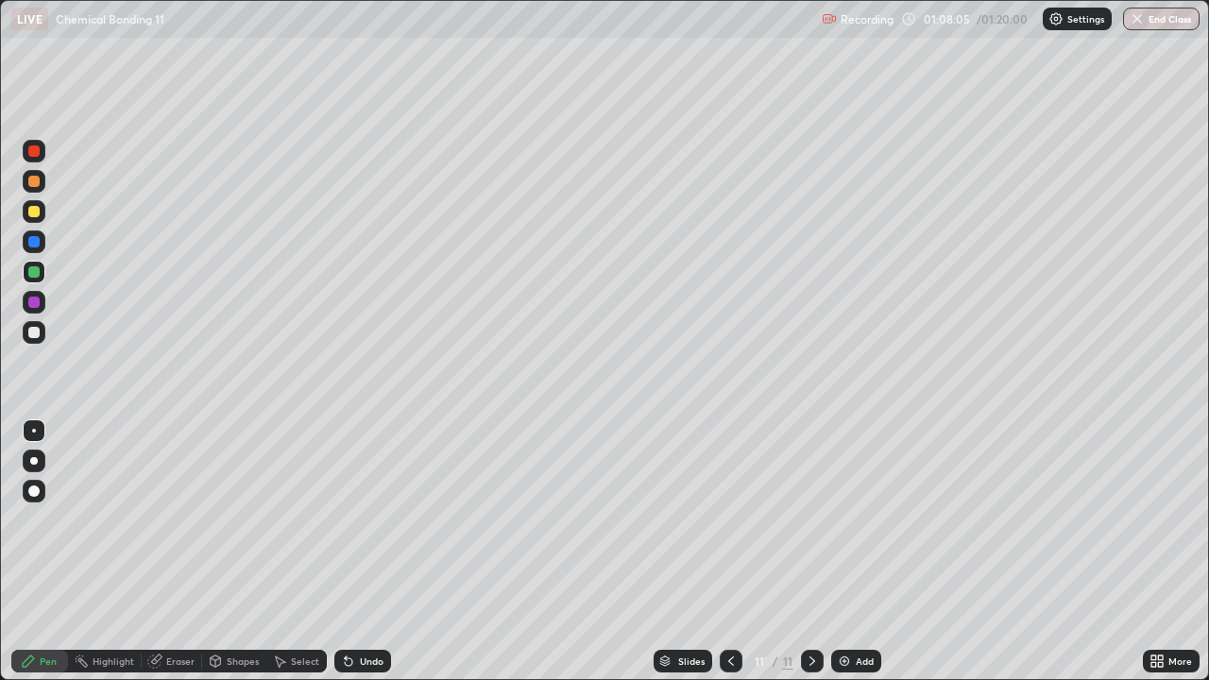
click at [23, 218] on div at bounding box center [34, 211] width 23 height 30
click at [34, 275] on div at bounding box center [33, 271] width 11 height 11
click at [29, 327] on div at bounding box center [34, 332] width 23 height 23
click at [848, 552] on img at bounding box center [844, 661] width 15 height 15
click at [26, 273] on div at bounding box center [34, 272] width 23 height 23
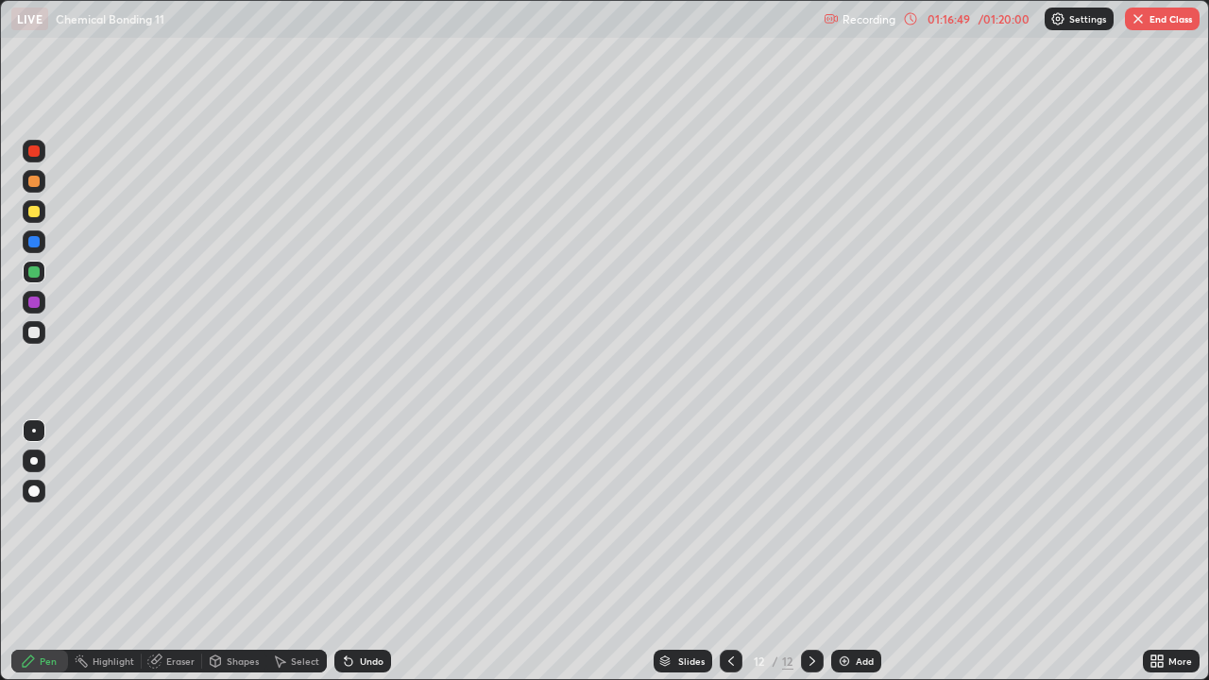
click at [33, 213] on div at bounding box center [33, 211] width 11 height 11
click at [1140, 25] on img "button" at bounding box center [1138, 18] width 15 height 15
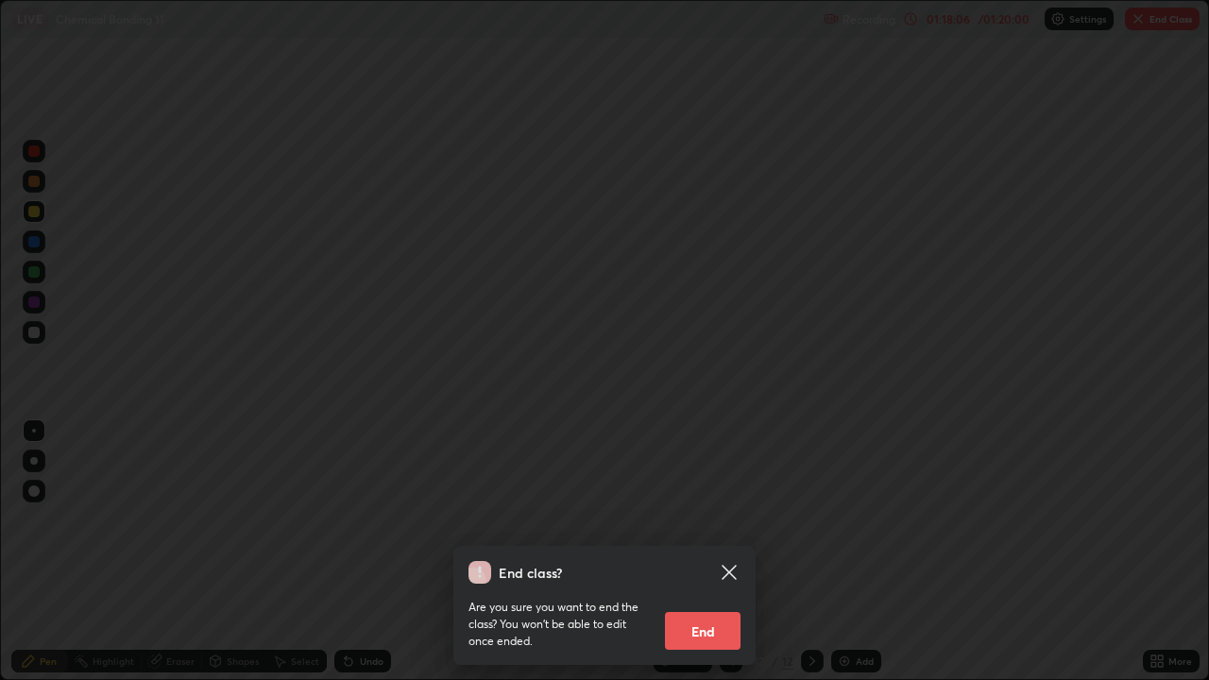
click at [705, 552] on button "End" at bounding box center [703, 631] width 76 height 38
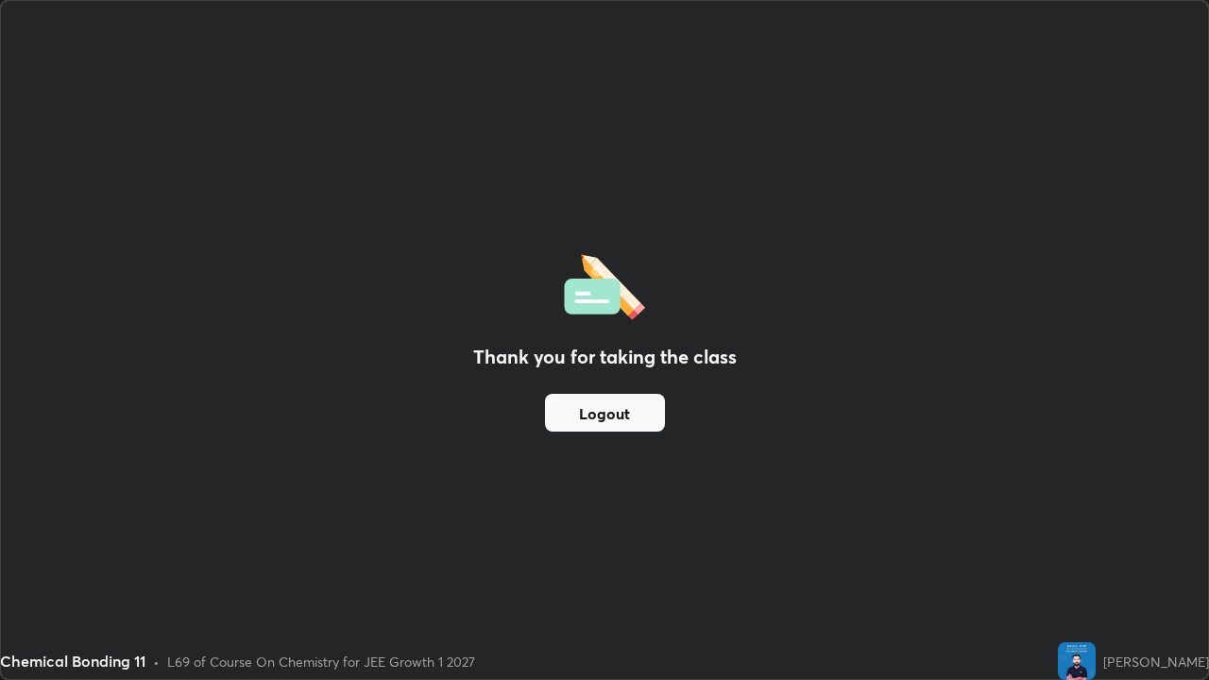
click at [598, 168] on div "Thank you for taking the class Logout" at bounding box center [604, 340] width 1207 height 678
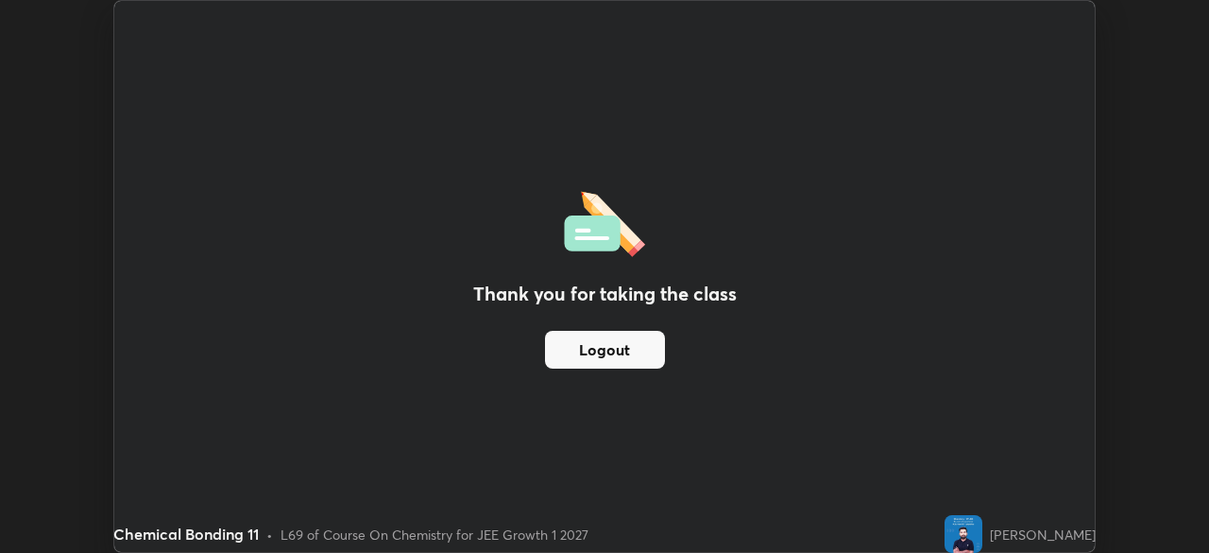
scroll to position [93908, 93251]
